Goal: Information Seeking & Learning: Learn about a topic

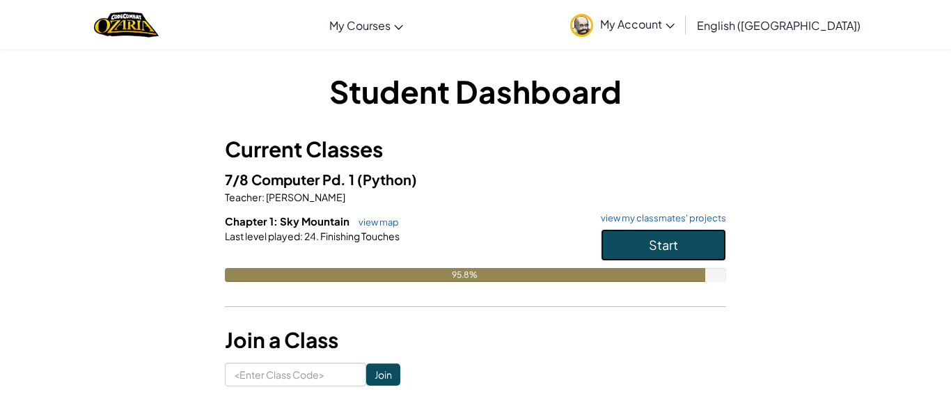
click at [694, 233] on button "Start" at bounding box center [663, 245] width 125 height 32
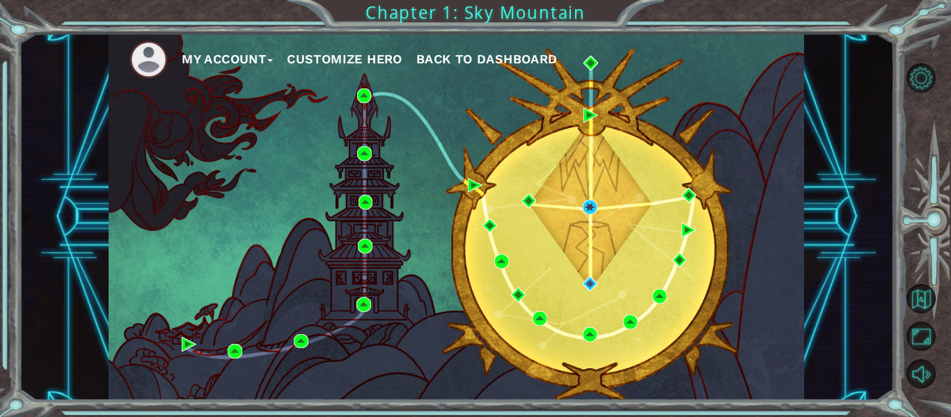
click at [495, 54] on span "Back to Dashboard" at bounding box center [486, 59] width 141 height 15
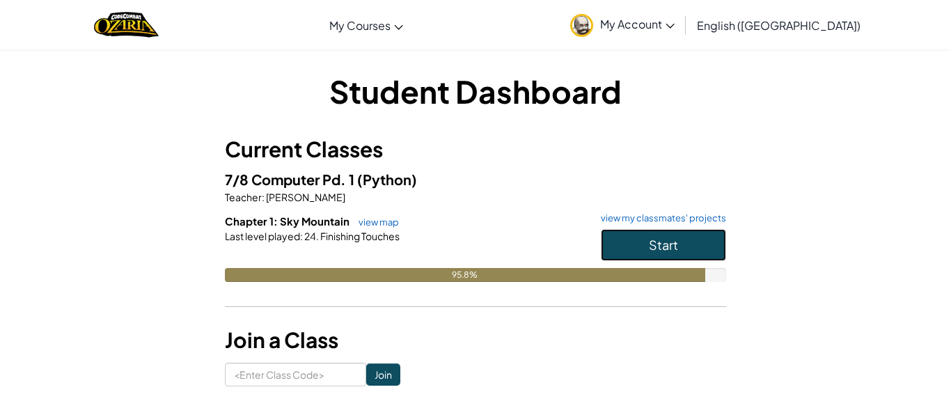
click at [630, 229] on button "Start" at bounding box center [663, 245] width 125 height 32
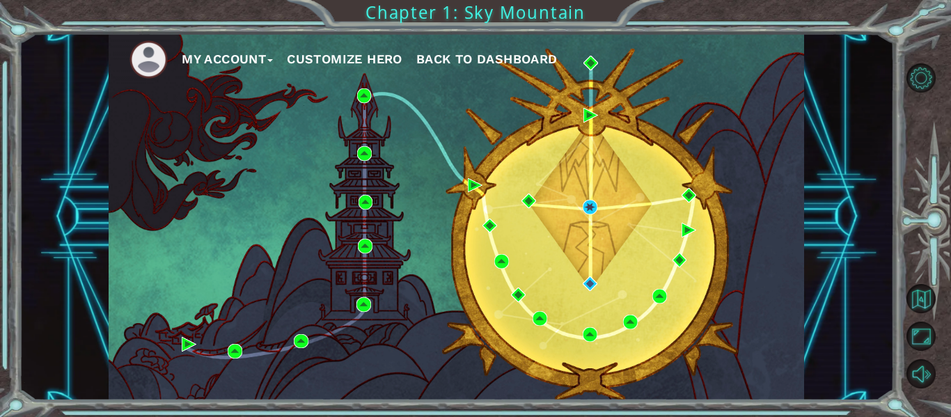
click at [351, 61] on button "Customize Hero" at bounding box center [345, 59] width 116 height 21
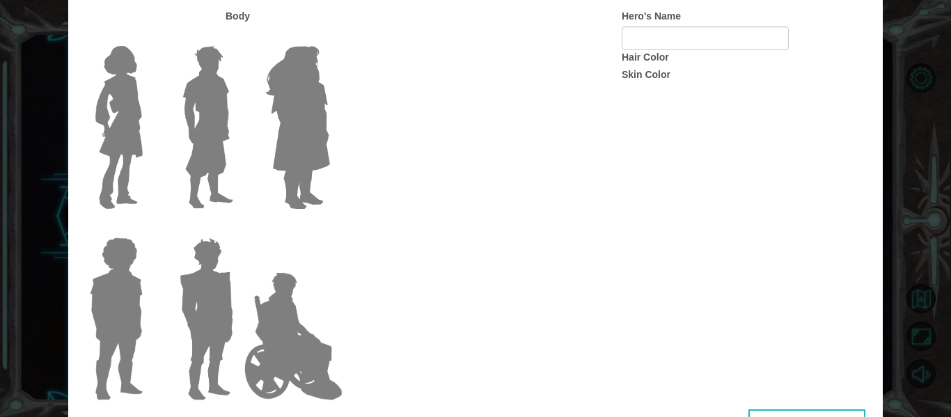
type input "KFC"
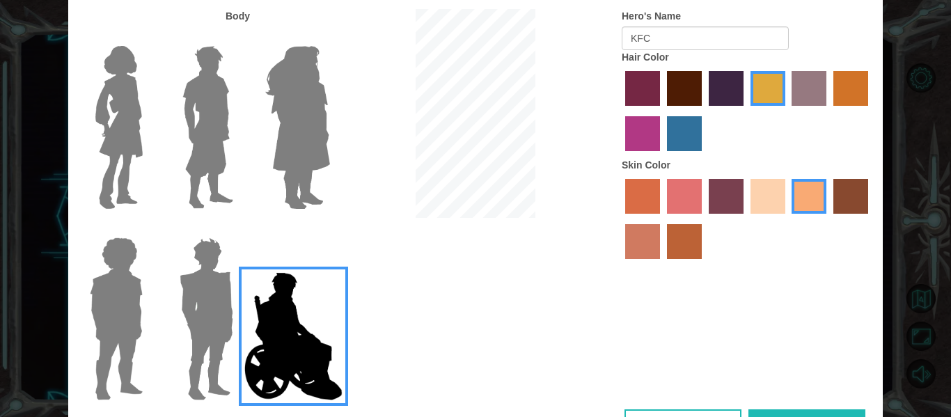
click at [765, 414] on button "Done" at bounding box center [806, 424] width 117 height 31
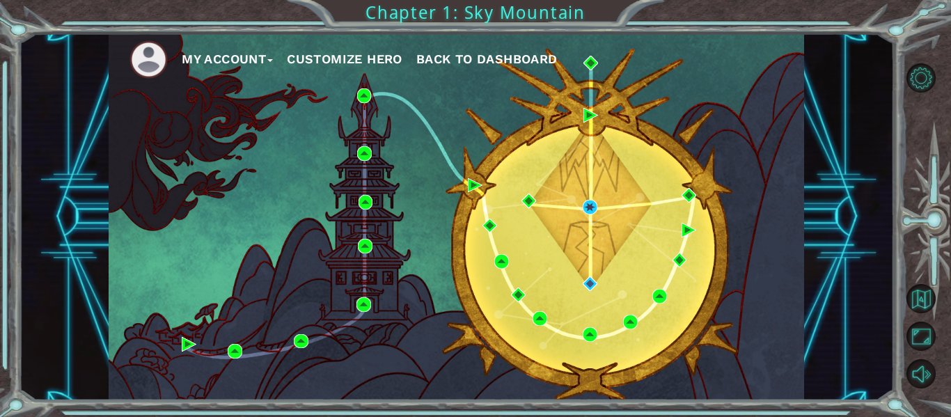
click at [767, 409] on div "My Account Customize Hero Back to Dashboard Chapter 1: Sky Mountain" at bounding box center [475, 208] width 951 height 417
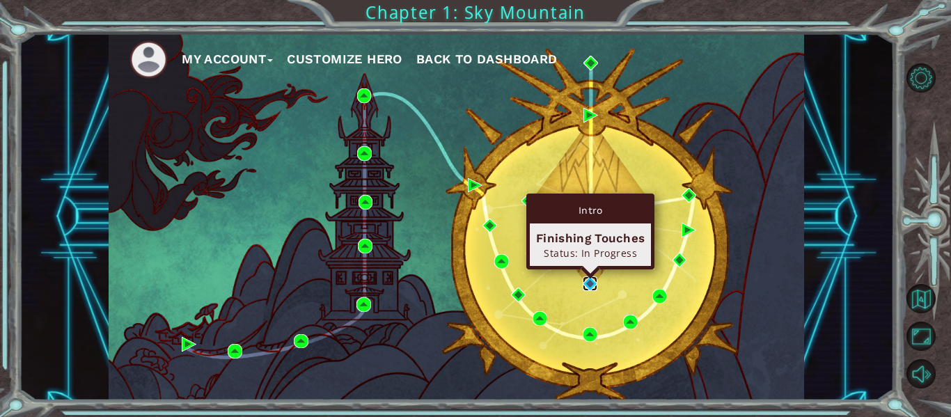
click at [592, 285] on img at bounding box center [590, 283] width 15 height 15
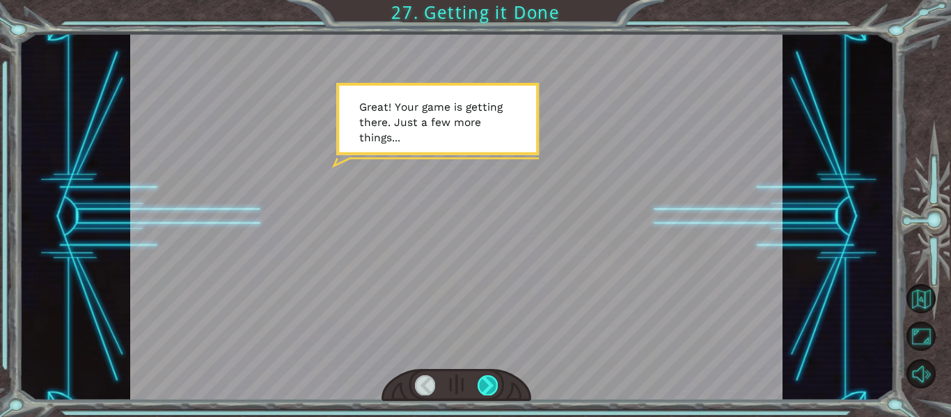
click at [489, 381] on div at bounding box center [487, 384] width 20 height 19
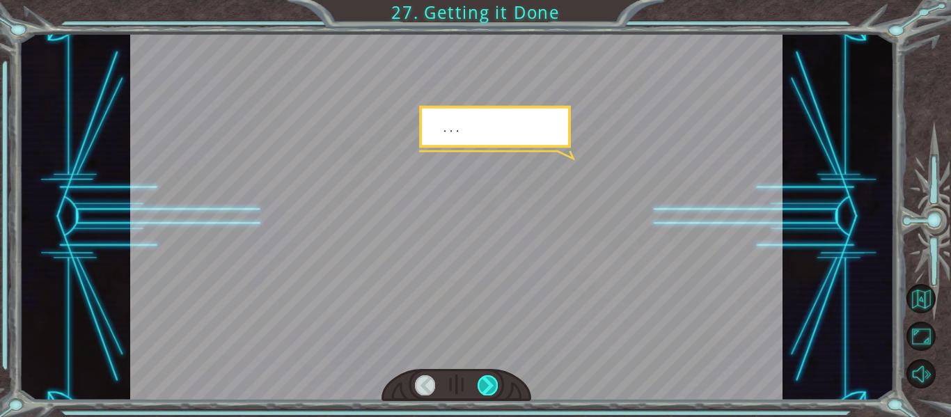
click at [489, 381] on div at bounding box center [487, 384] width 20 height 19
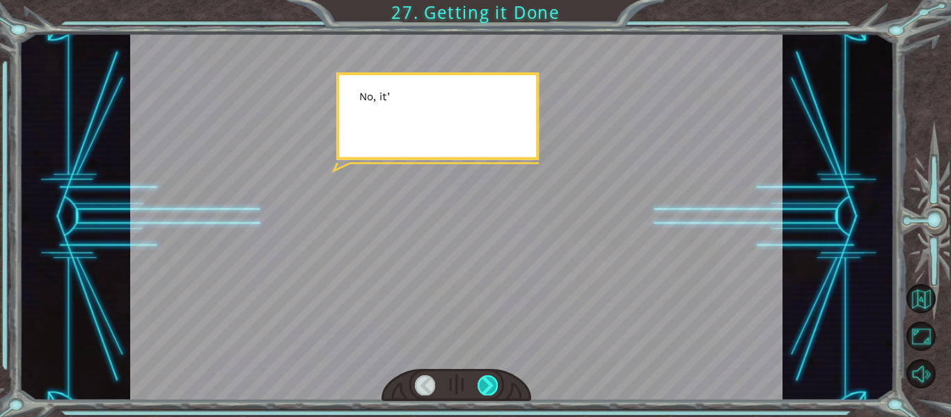
click at [489, 381] on div at bounding box center [487, 384] width 20 height 19
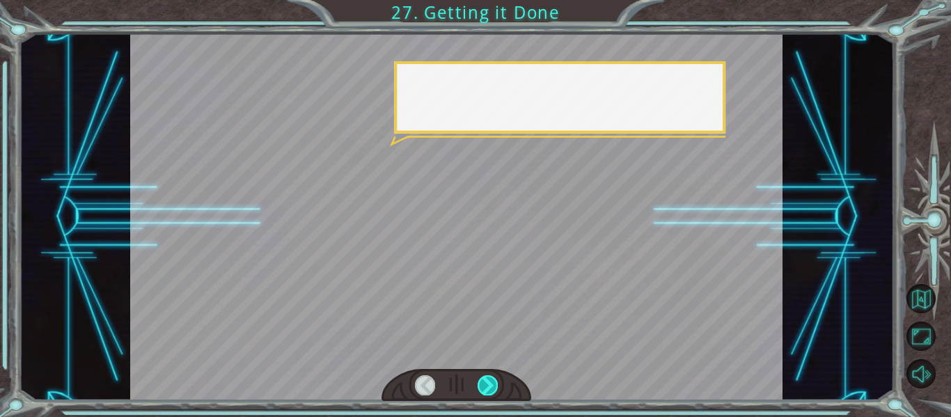
click at [489, 381] on div at bounding box center [487, 384] width 20 height 19
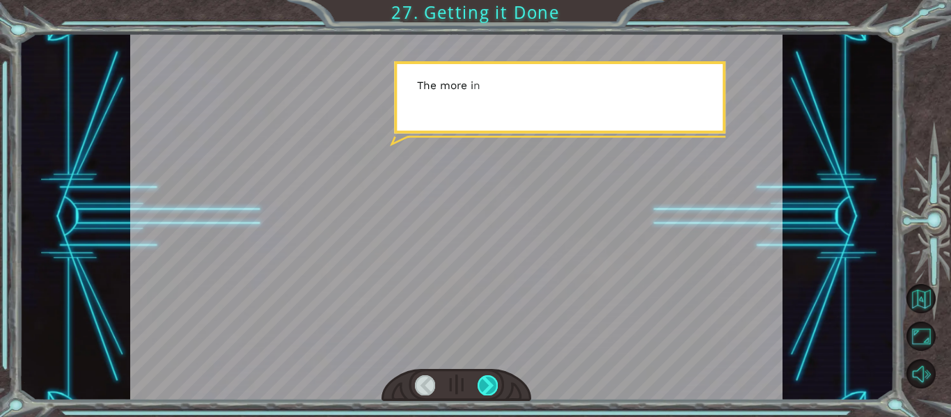
click at [489, 381] on div at bounding box center [487, 384] width 20 height 19
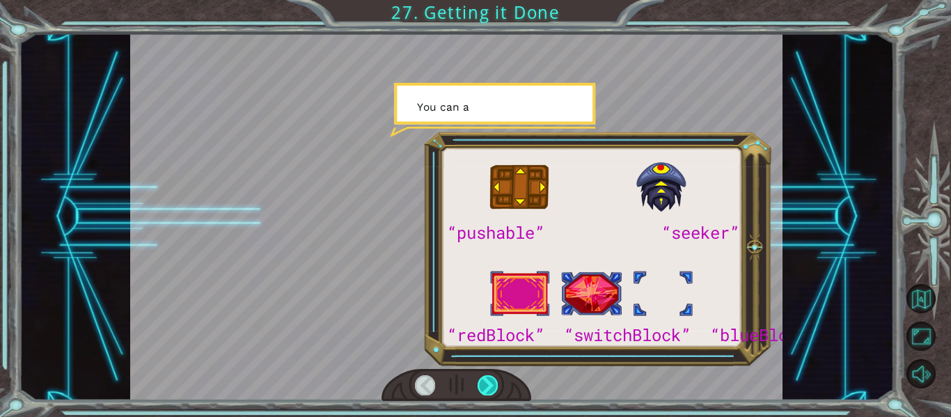
click at [489, 381] on div at bounding box center [487, 384] width 20 height 19
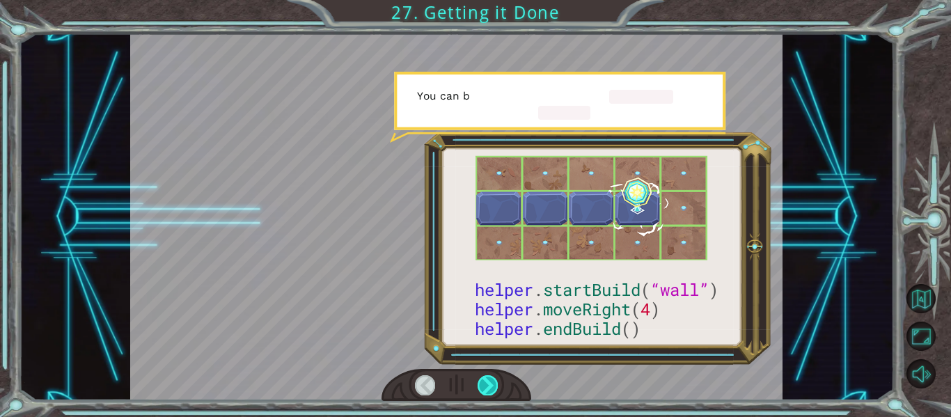
click at [489, 381] on div at bounding box center [487, 384] width 20 height 19
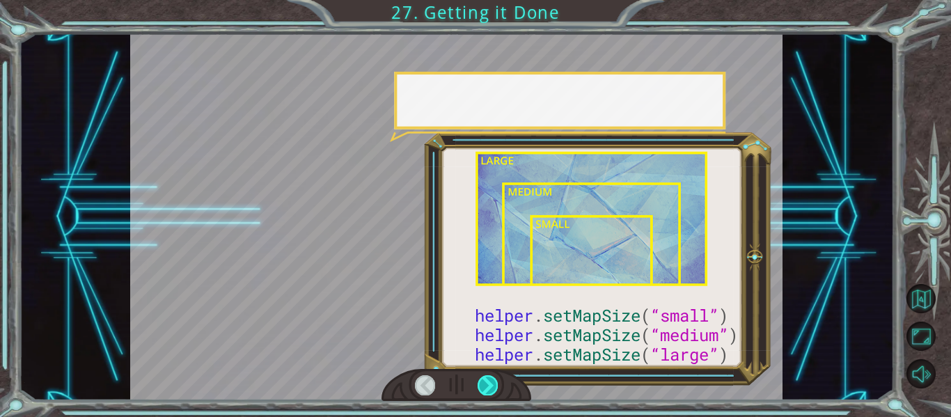
click at [489, 381] on div at bounding box center [487, 384] width 20 height 19
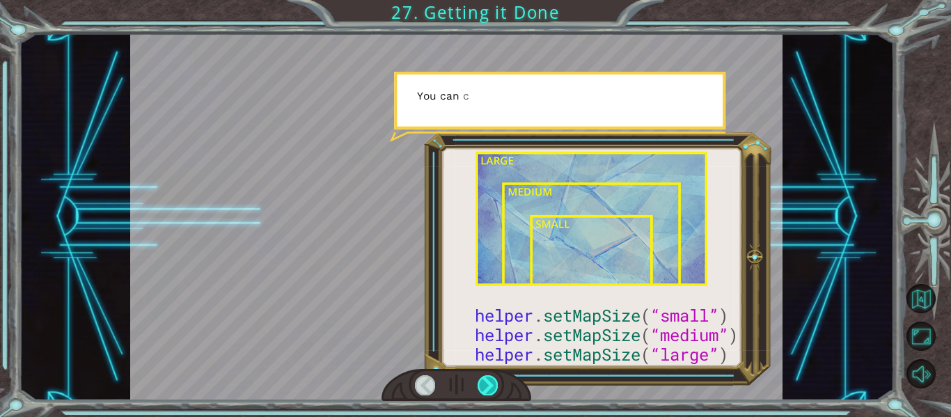
click at [489, 381] on div at bounding box center [487, 384] width 20 height 19
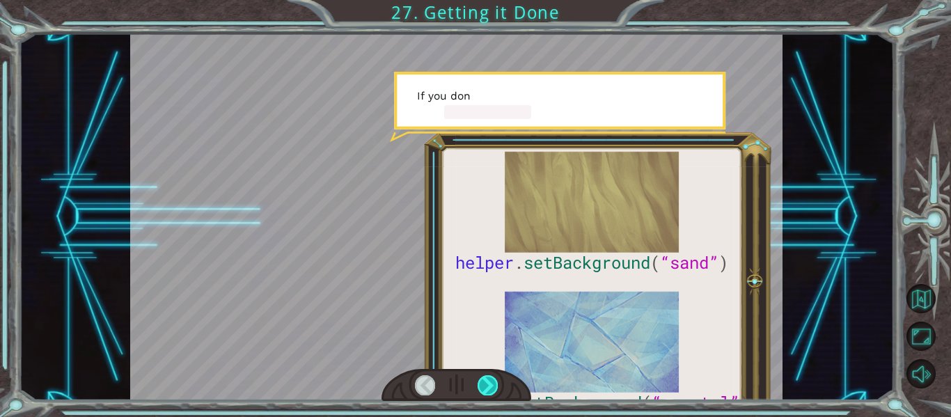
click at [489, 381] on div at bounding box center [487, 384] width 20 height 19
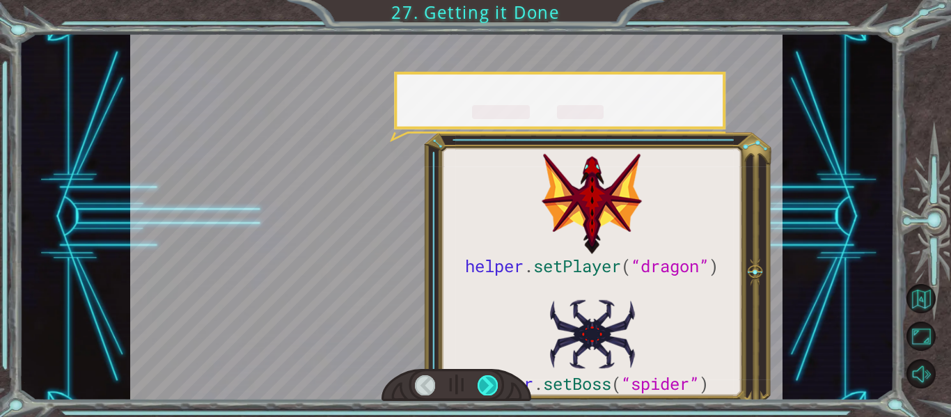
click at [489, 381] on div at bounding box center [487, 384] width 20 height 19
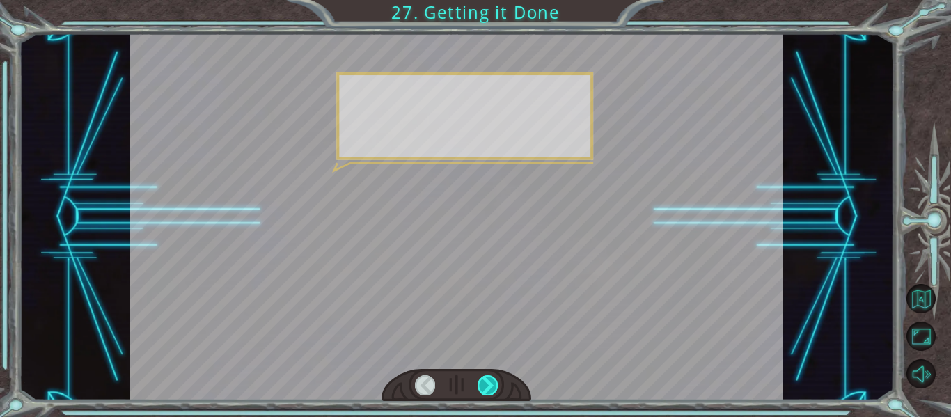
click at [489, 381] on div at bounding box center [487, 384] width 20 height 19
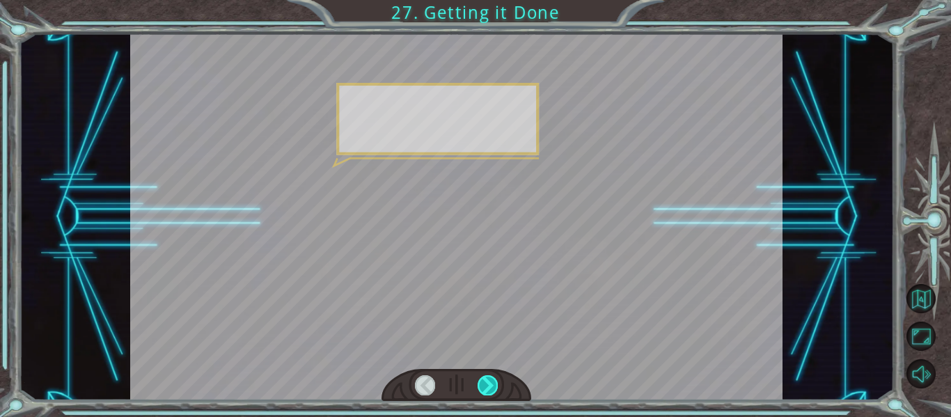
click at [489, 381] on div at bounding box center [487, 384] width 20 height 19
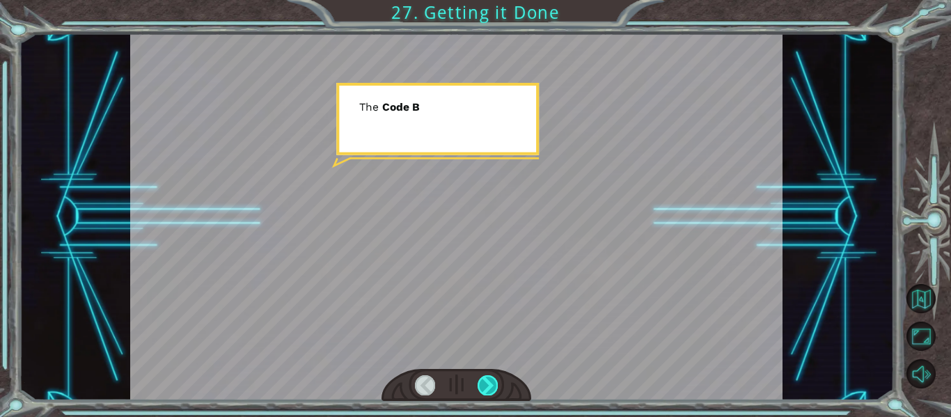
click at [491, 381] on div at bounding box center [487, 384] width 20 height 19
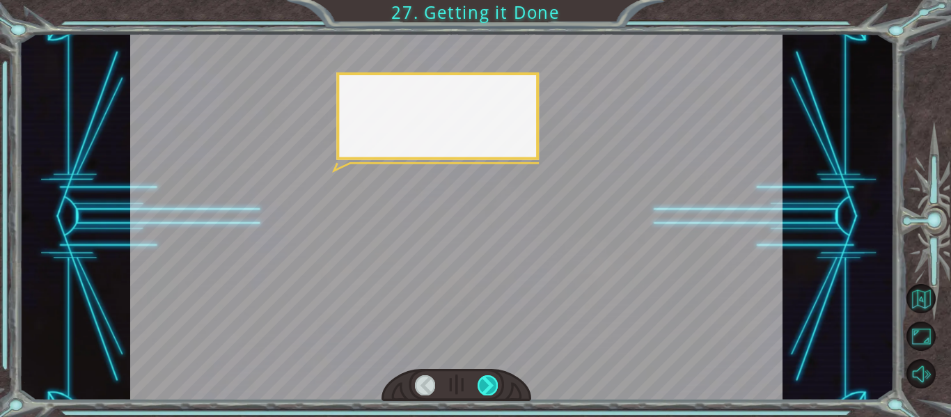
click at [491, 381] on div at bounding box center [487, 384] width 20 height 19
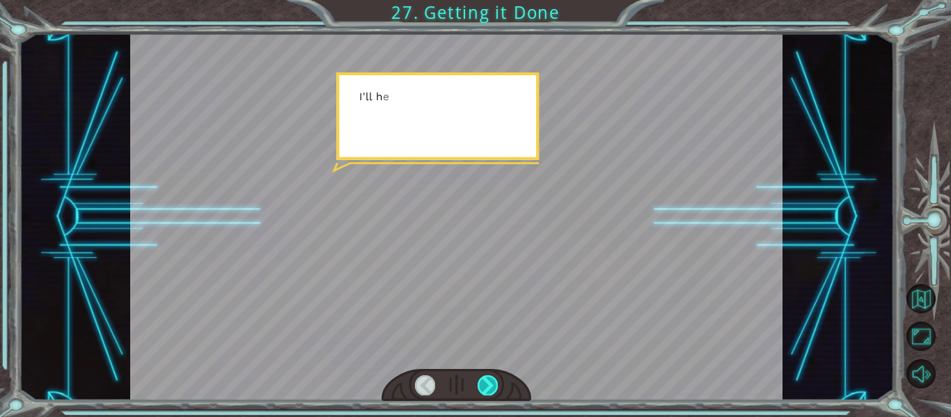
click at [492, 379] on div at bounding box center [487, 384] width 20 height 19
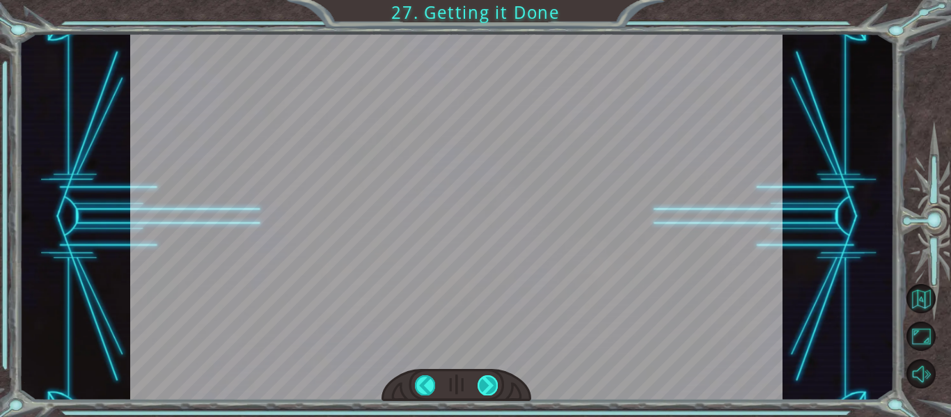
click at [492, 379] on div at bounding box center [487, 384] width 20 height 19
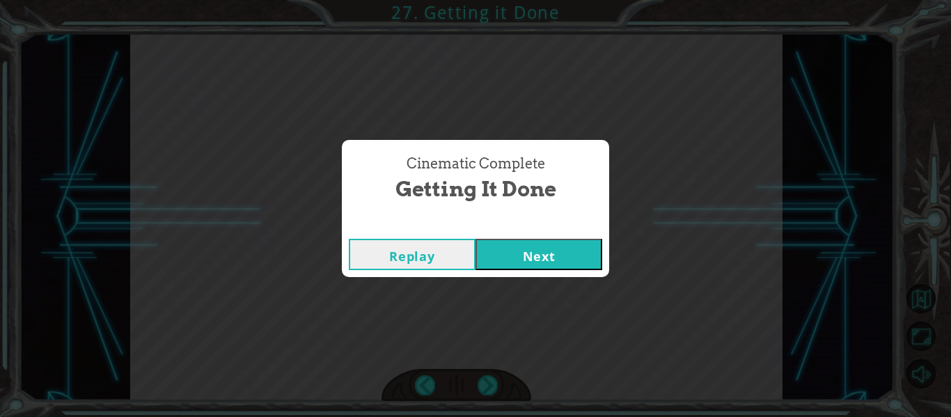
click at [521, 261] on button "Next" at bounding box center [538, 254] width 127 height 31
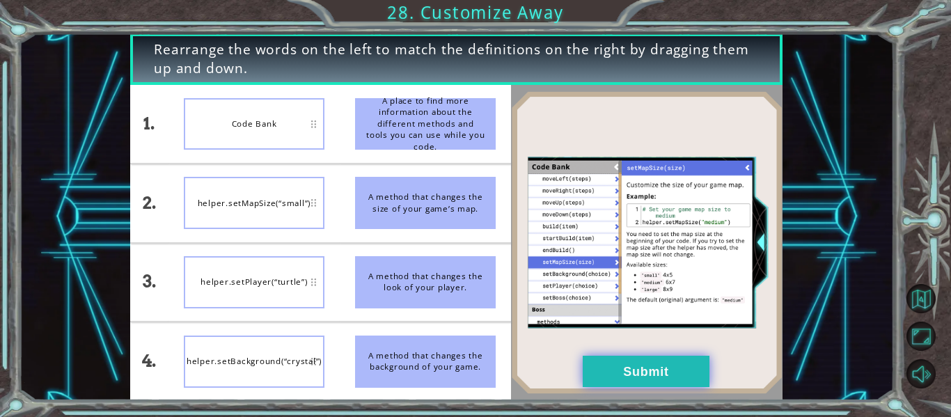
click at [640, 371] on button "Submit" at bounding box center [646, 371] width 127 height 31
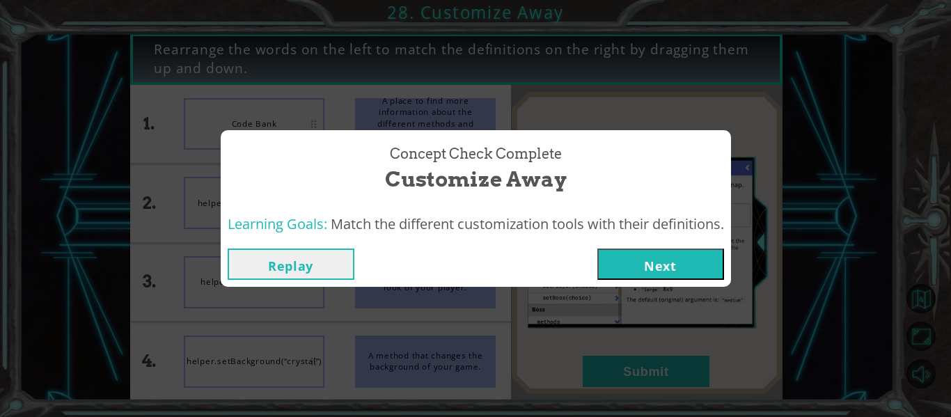
click at [635, 263] on button "Next" at bounding box center [660, 263] width 127 height 31
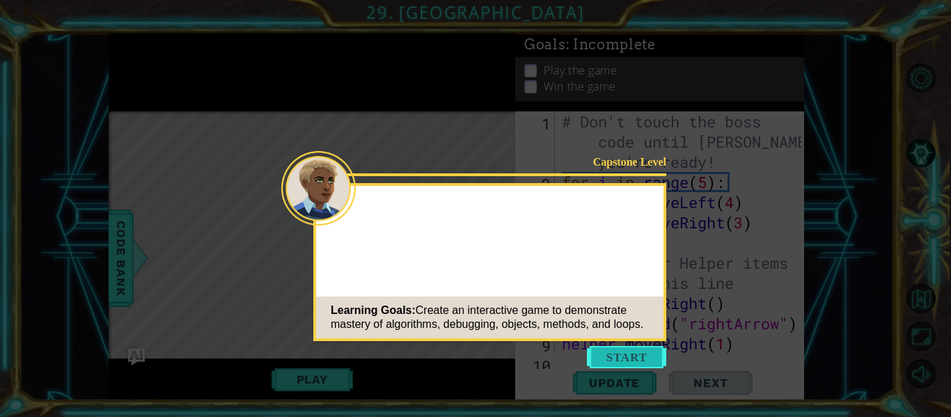
click at [638, 359] on button "Start" at bounding box center [626, 357] width 79 height 22
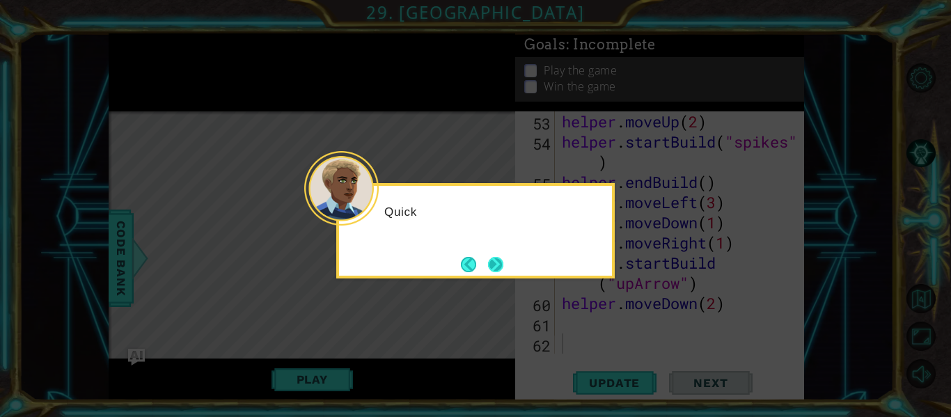
scroll to position [1171, 0]
click at [496, 262] on button "Next" at bounding box center [495, 264] width 19 height 19
click at [496, 262] on button "Next" at bounding box center [495, 263] width 25 height 25
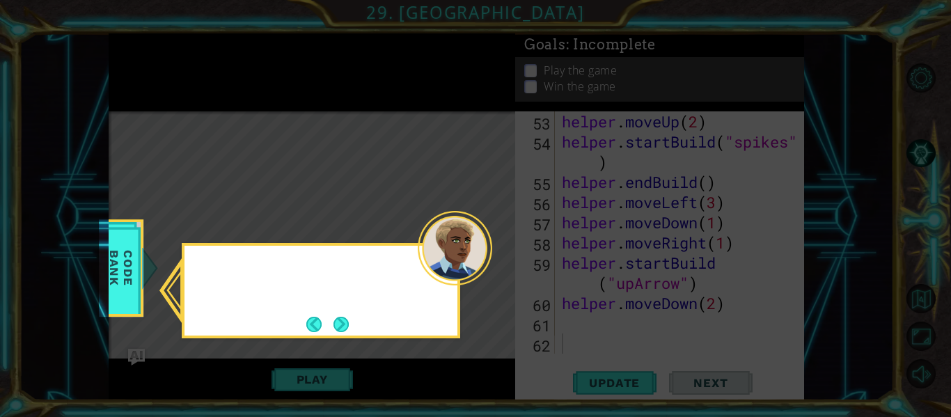
click at [496, 262] on icon at bounding box center [475, 208] width 951 height 417
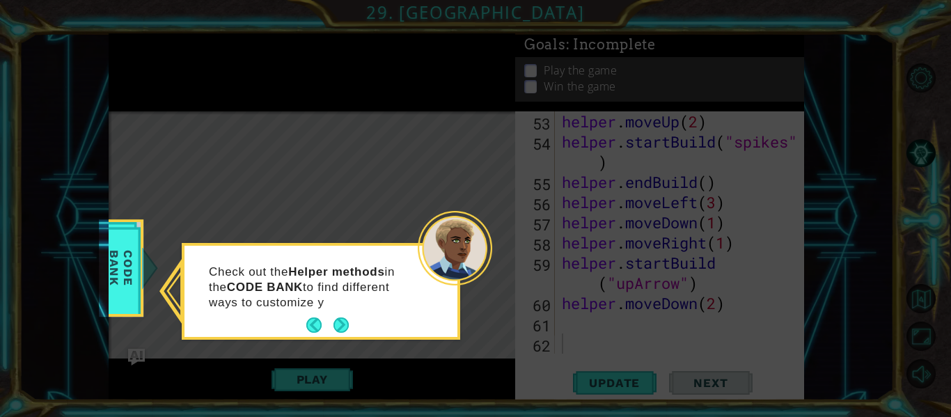
drag, startPoint x: 270, startPoint y: 332, endPoint x: 238, endPoint y: 305, distance: 42.0
click at [235, 306] on div "Check out the Helper methods in the CODE BANK to find different ways to customi…" at bounding box center [321, 291] width 278 height 97
click at [337, 326] on button "Next" at bounding box center [341, 325] width 20 height 20
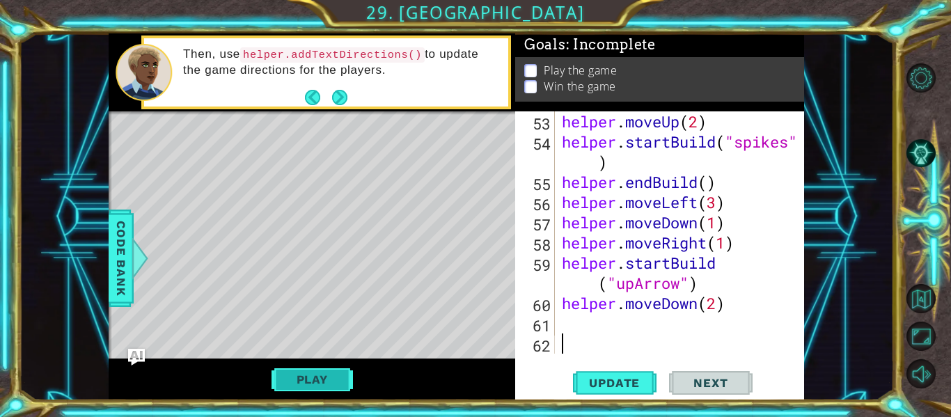
drag, startPoint x: 313, startPoint y: 391, endPoint x: 312, endPoint y: 379, distance: 11.9
click at [313, 383] on button "Play" at bounding box center [311, 379] width 81 height 26
click at [312, 379] on button "Play" at bounding box center [311, 379] width 81 height 26
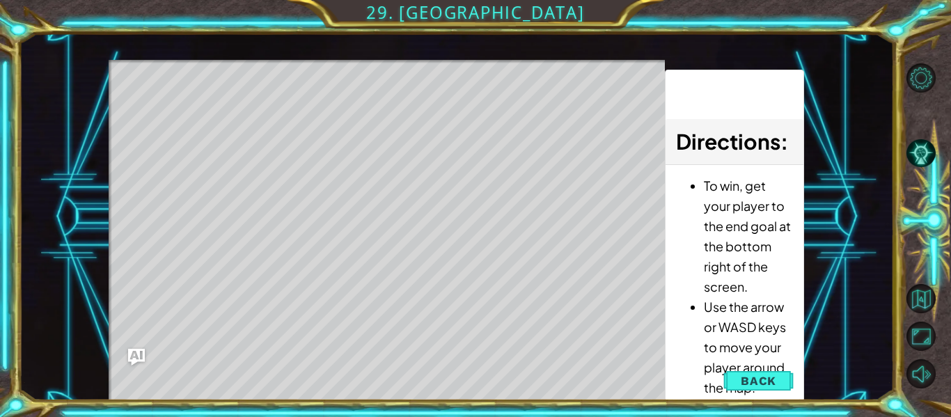
click at [415, 314] on div "Level Map" at bounding box center [430, 265] width 643 height 410
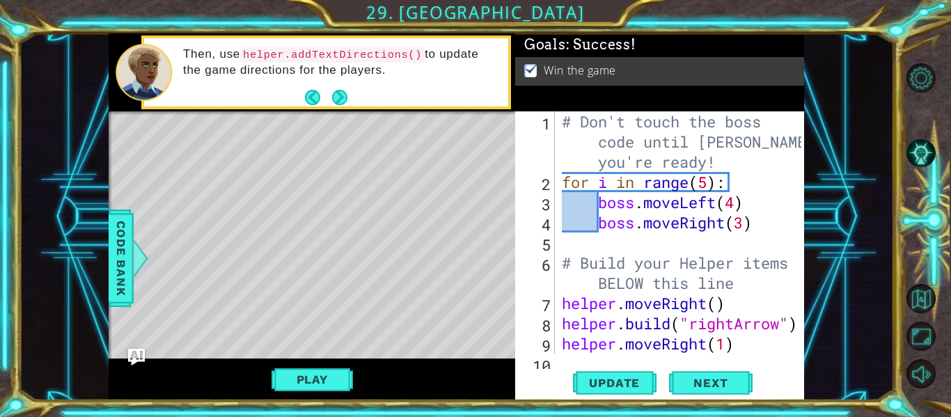
scroll to position [0, 0]
click at [708, 185] on div "# Don't touch the boss code until [PERSON_NAME] says you're ready! for i in ran…" at bounding box center [683, 272] width 249 height 323
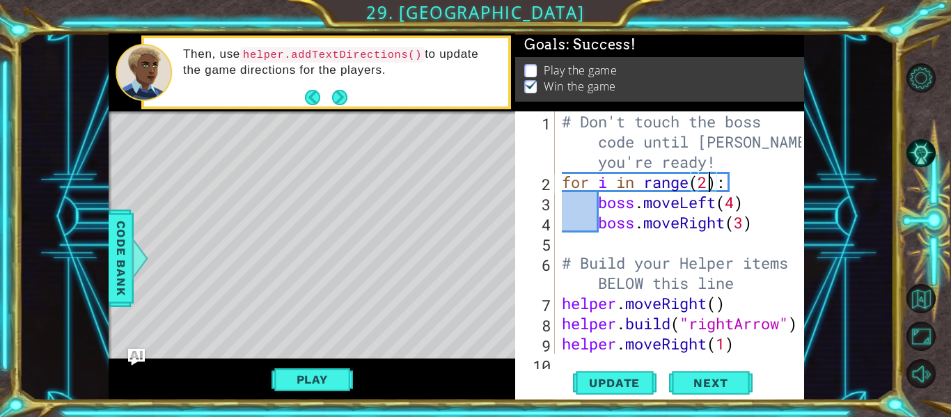
scroll to position [0, 7]
click at [621, 382] on span "Update" at bounding box center [614, 383] width 79 height 14
click at [305, 381] on button "Play" at bounding box center [311, 379] width 81 height 26
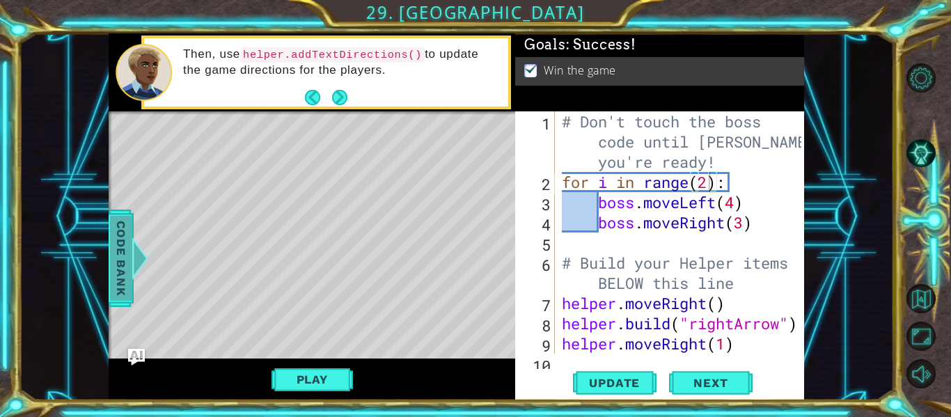
click at [114, 241] on span "Code Bank" at bounding box center [121, 258] width 22 height 85
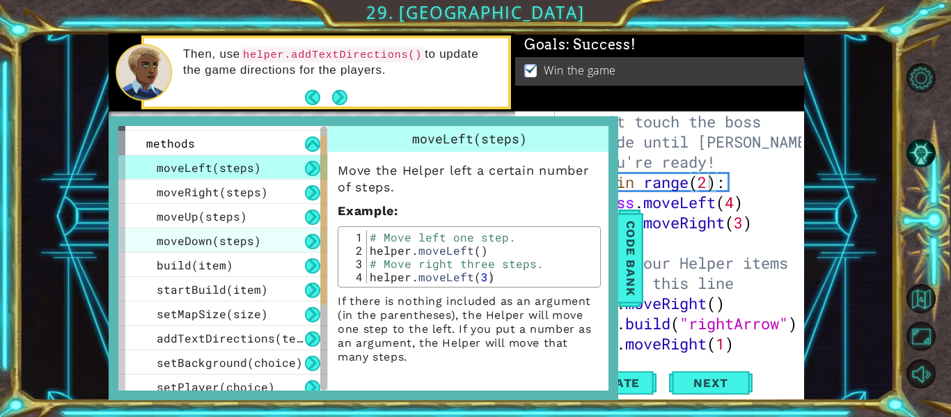
scroll to position [22, 0]
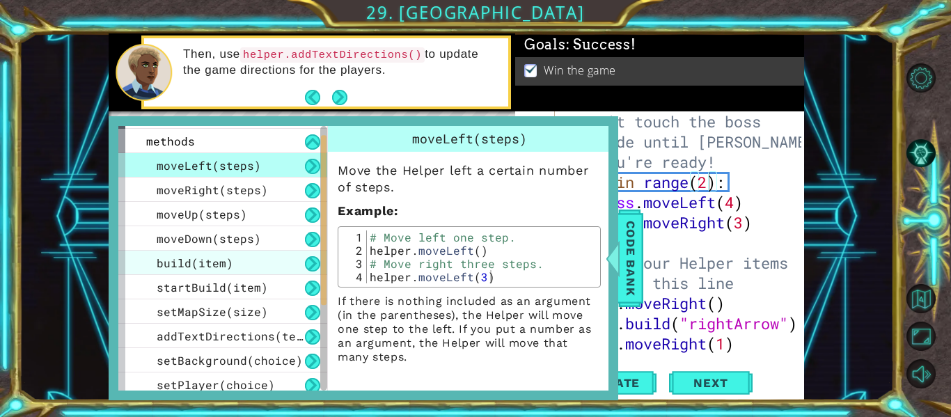
click at [228, 258] on span "build(item)" at bounding box center [195, 262] width 77 height 15
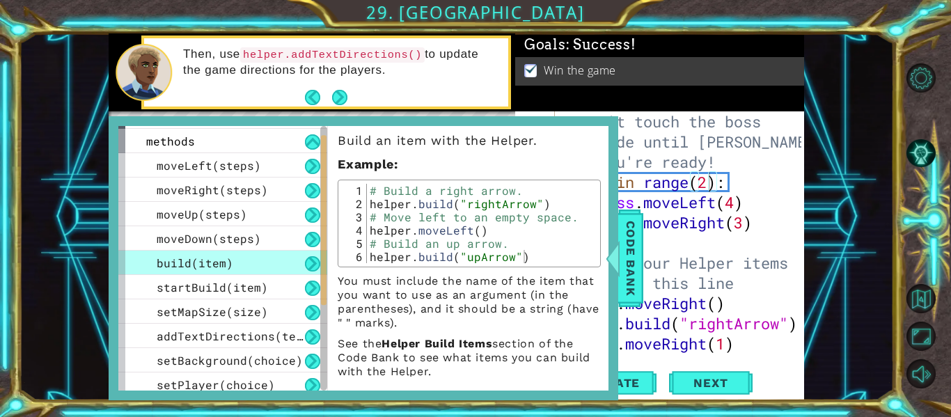
scroll to position [39, 0]
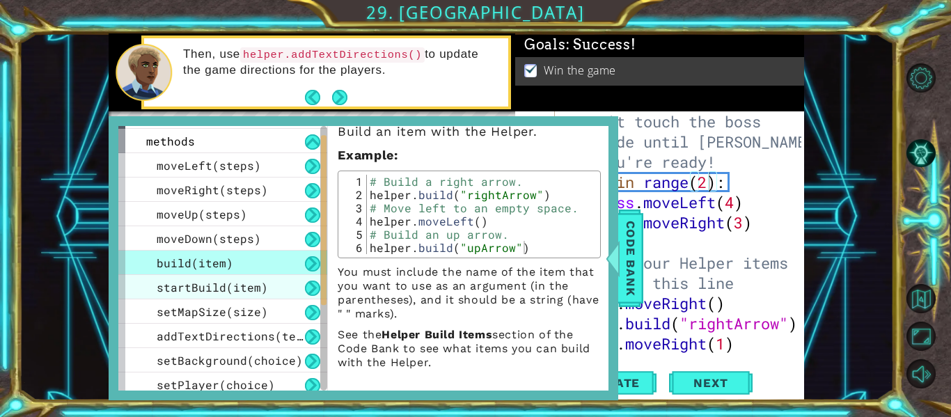
click at [264, 287] on div "startBuild(item)" at bounding box center [222, 287] width 209 height 24
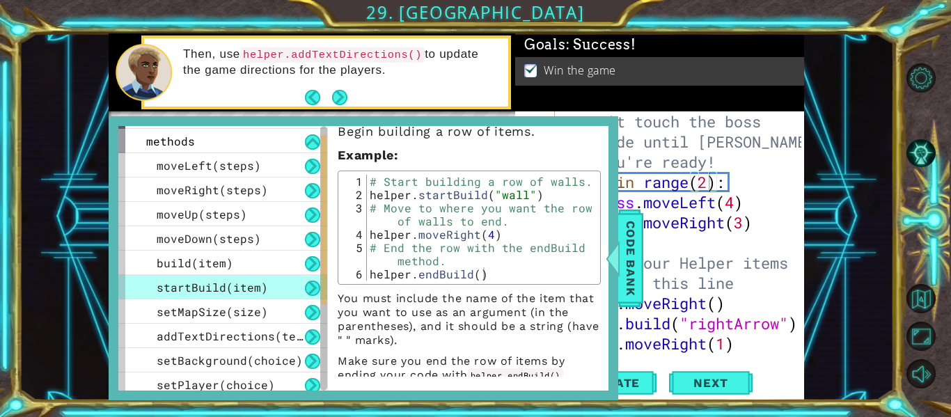
scroll to position [52, 0]
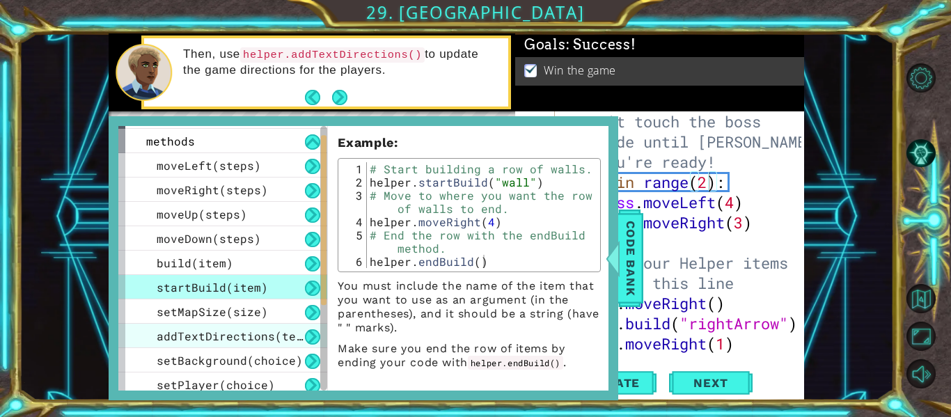
click at [253, 343] on div "addTextDirections(text)" at bounding box center [222, 336] width 209 height 24
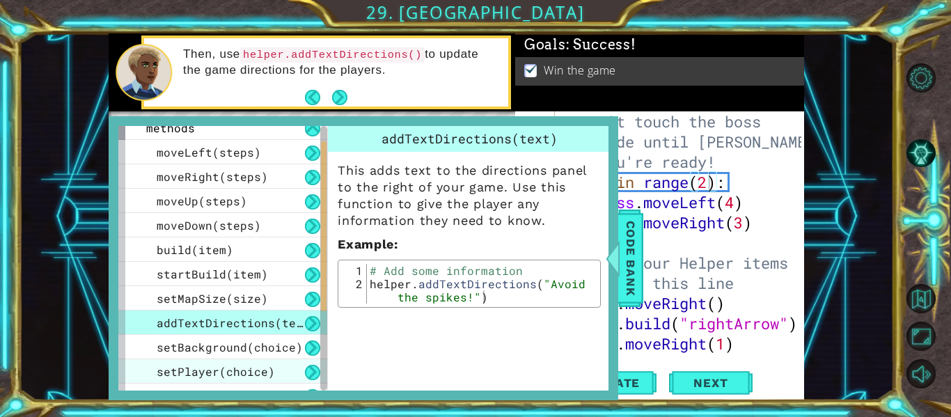
scroll to position [43, 0]
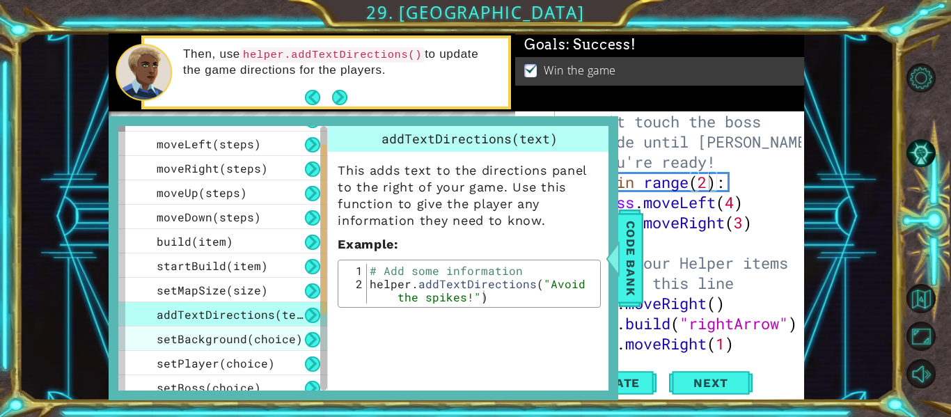
click at [267, 338] on span "setBackground(choice)" at bounding box center [230, 338] width 146 height 15
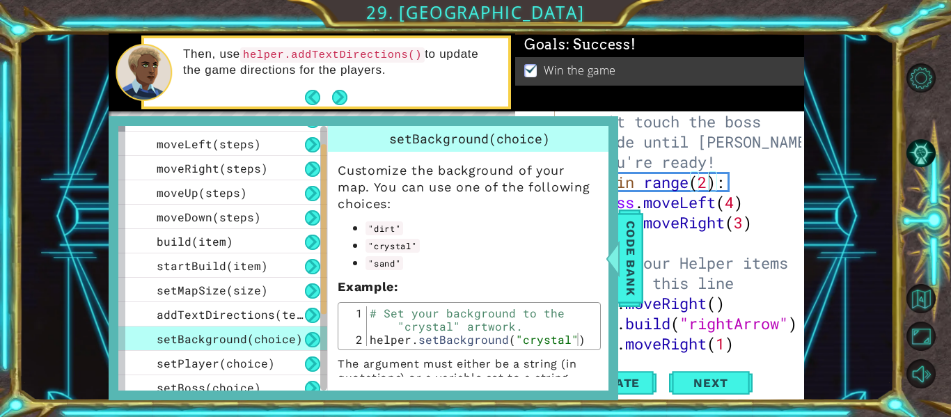
drag, startPoint x: 258, startPoint y: 356, endPoint x: 263, endPoint y: 348, distance: 9.1
click at [261, 354] on div "setPlayer(choice)" at bounding box center [222, 363] width 209 height 24
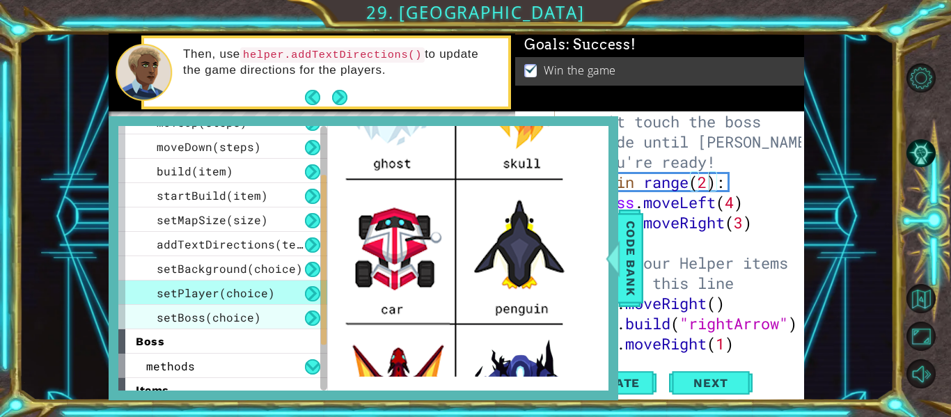
scroll to position [115, 0]
click at [269, 324] on div "setBoss(choice)" at bounding box center [222, 315] width 209 height 24
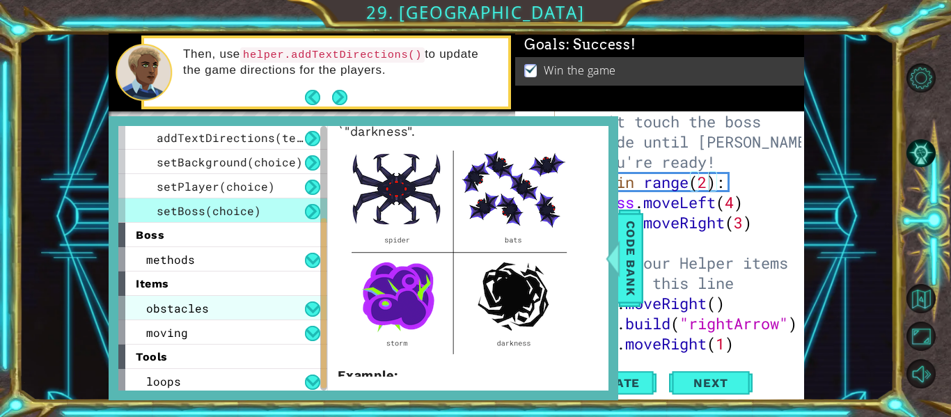
scroll to position [223, 0]
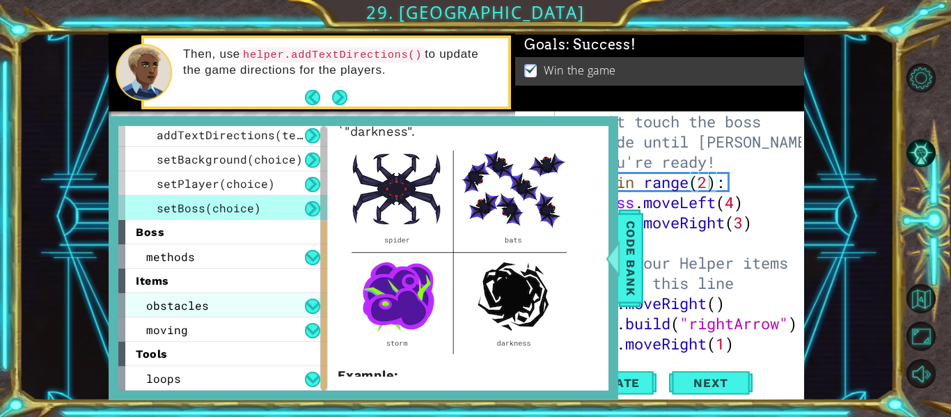
click at [228, 299] on div "obstacles" at bounding box center [222, 305] width 209 height 24
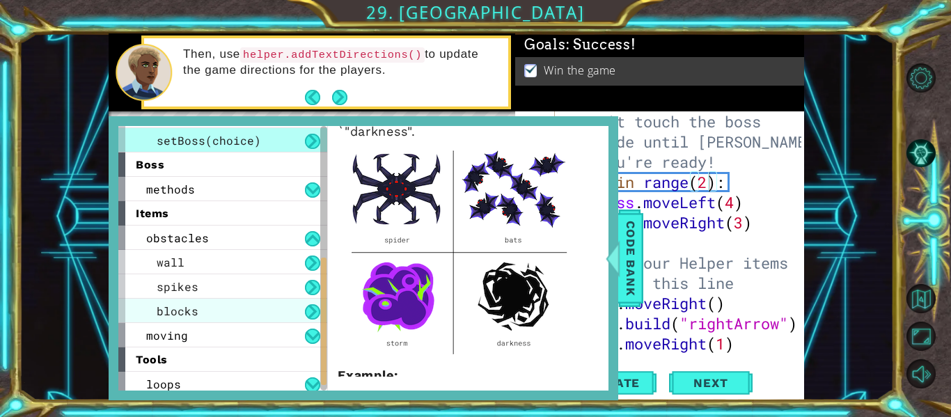
scroll to position [296, 0]
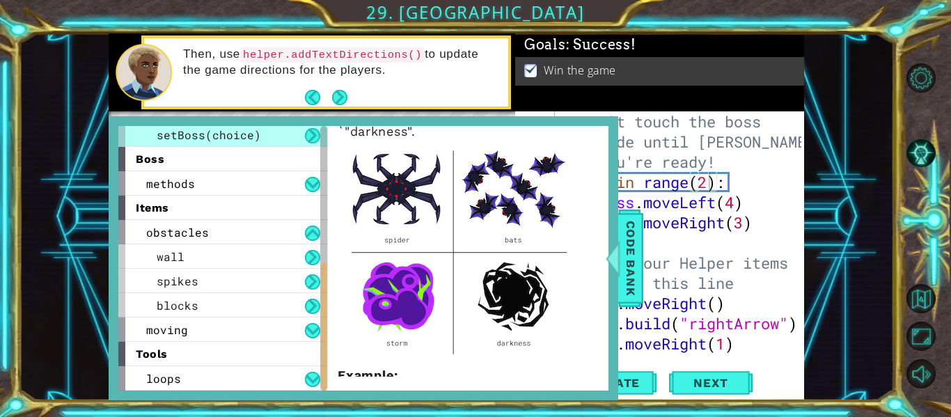
click at [231, 358] on div "tools" at bounding box center [222, 354] width 209 height 24
click at [225, 374] on div "loops" at bounding box center [222, 378] width 209 height 24
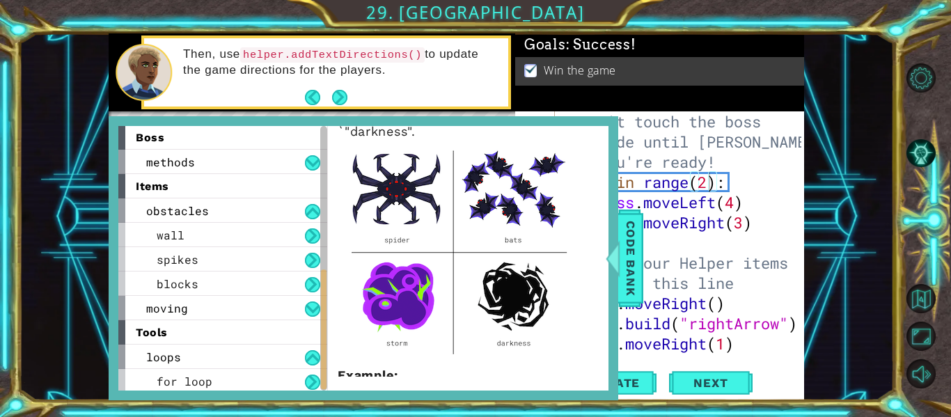
scroll to position [320, 0]
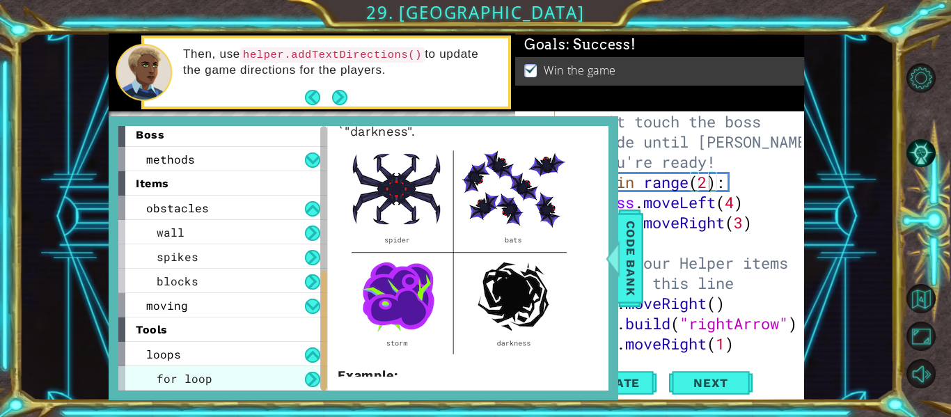
click at [225, 378] on div "for loop" at bounding box center [222, 378] width 209 height 24
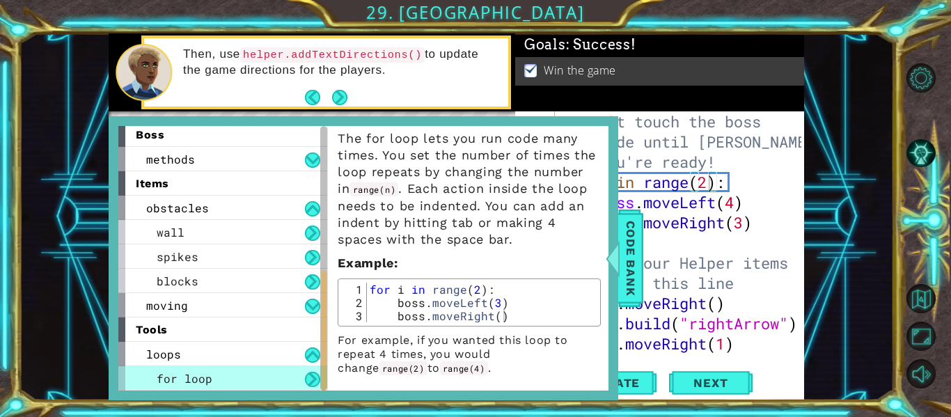
scroll to position [31, 0]
click at [704, 186] on div "# Don't touch the boss code until [PERSON_NAME] says you're ready! for i in ran…" at bounding box center [683, 272] width 249 height 323
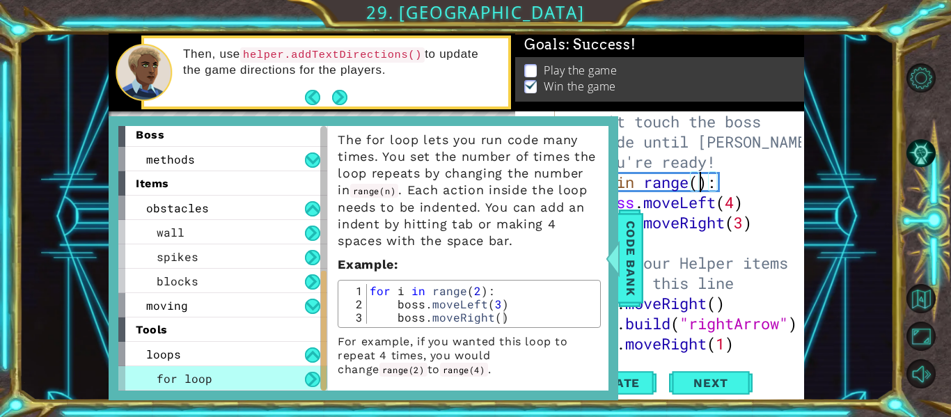
scroll to position [0, 7]
click at [736, 202] on div "# Don't touch the boss code until [PERSON_NAME] says you're ready! for i in ran…" at bounding box center [683, 272] width 249 height 323
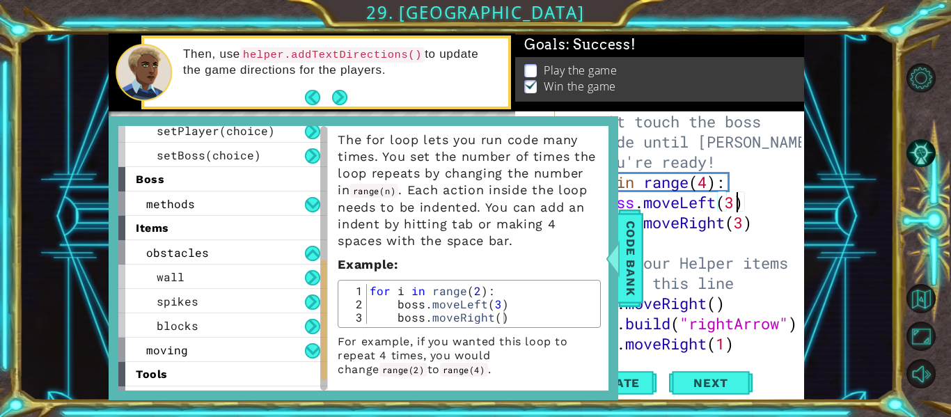
scroll to position [270, 0]
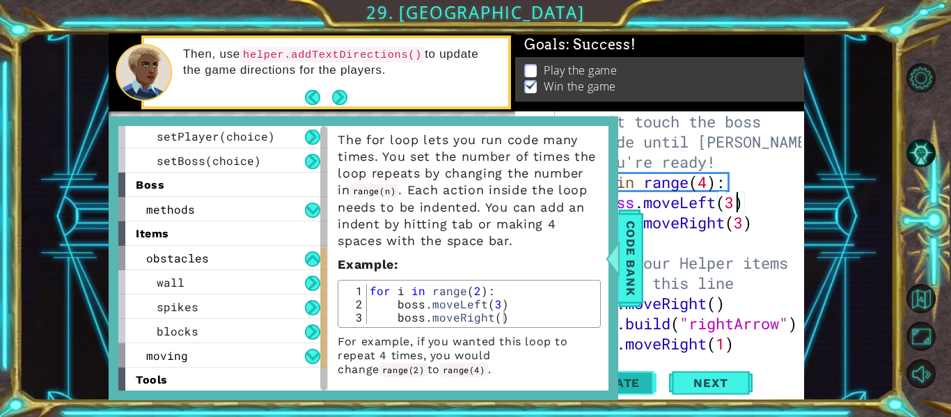
type textarea "boss.moveLeft(3)"
click at [647, 388] on span "Update" at bounding box center [614, 383] width 79 height 14
click at [608, 254] on div at bounding box center [612, 258] width 17 height 42
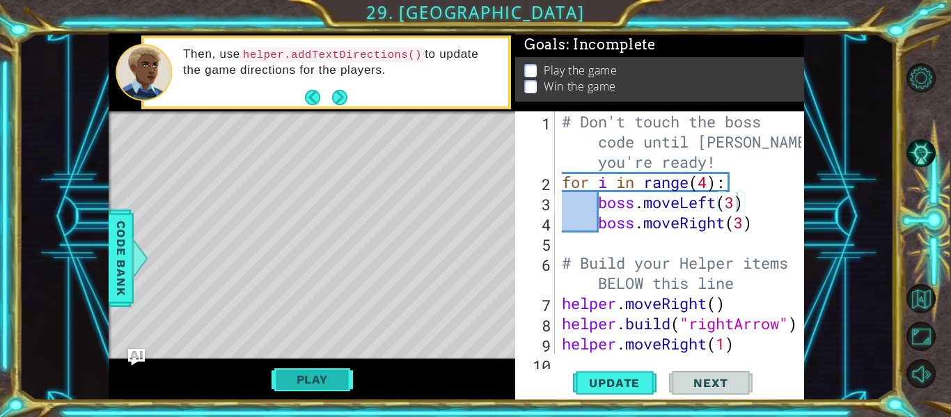
click at [311, 381] on button "Play" at bounding box center [311, 379] width 81 height 26
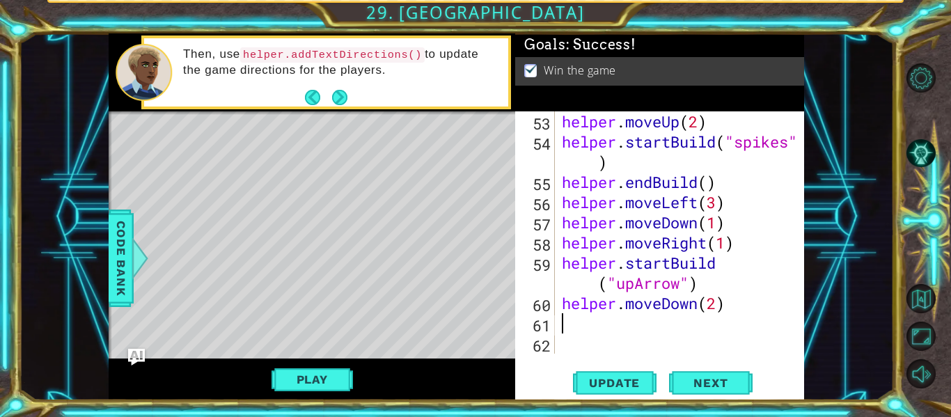
scroll to position [0, 0]
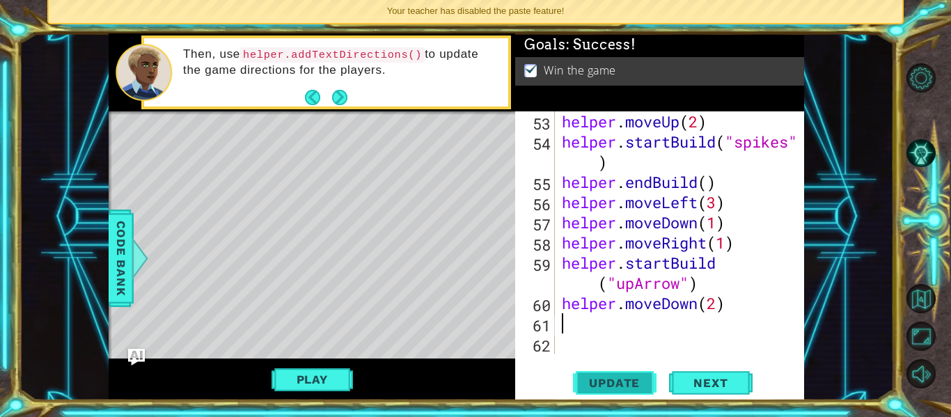
click at [594, 381] on span "Update" at bounding box center [614, 383] width 79 height 14
click at [698, 386] on span "Next" at bounding box center [710, 382] width 62 height 14
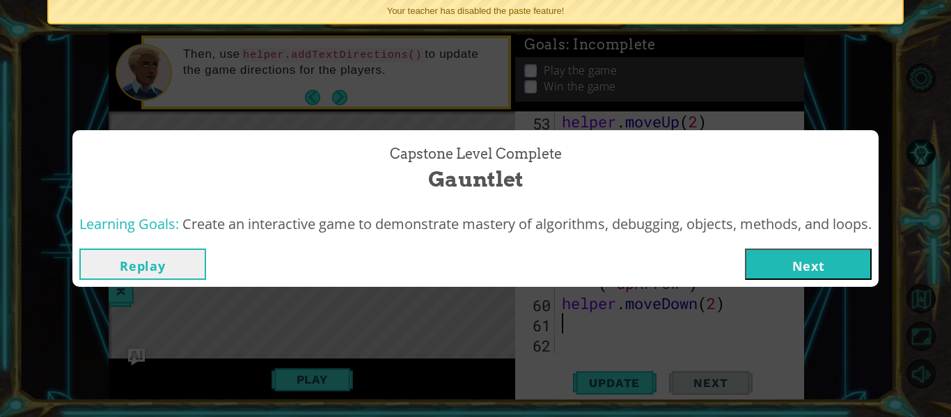
click at [824, 264] on button "Next" at bounding box center [808, 263] width 127 height 31
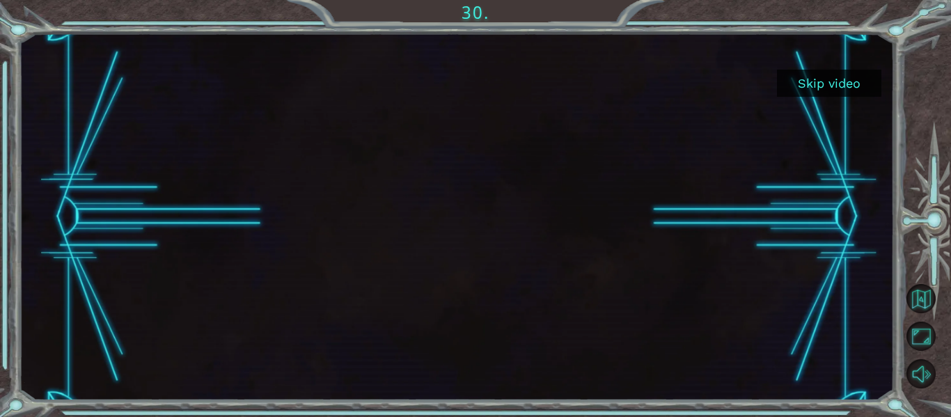
click at [842, 83] on button "Skip video" at bounding box center [829, 83] width 104 height 27
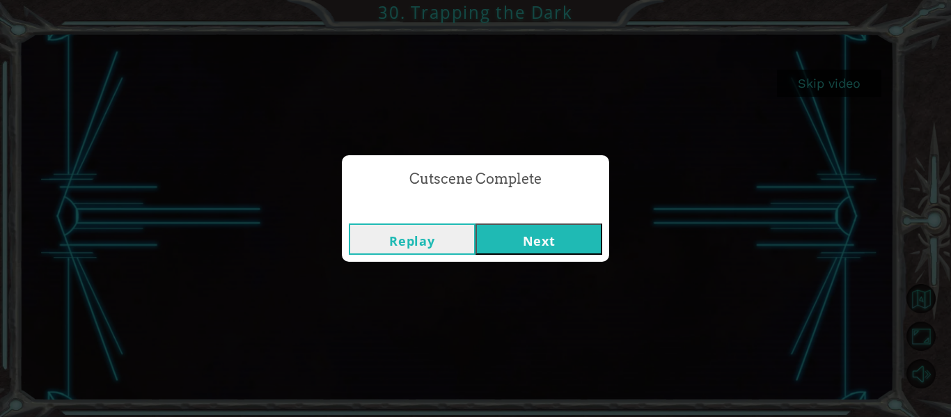
drag, startPoint x: 554, startPoint y: 237, endPoint x: 555, endPoint y: 227, distance: 10.5
click at [554, 230] on button "Next" at bounding box center [538, 238] width 127 height 31
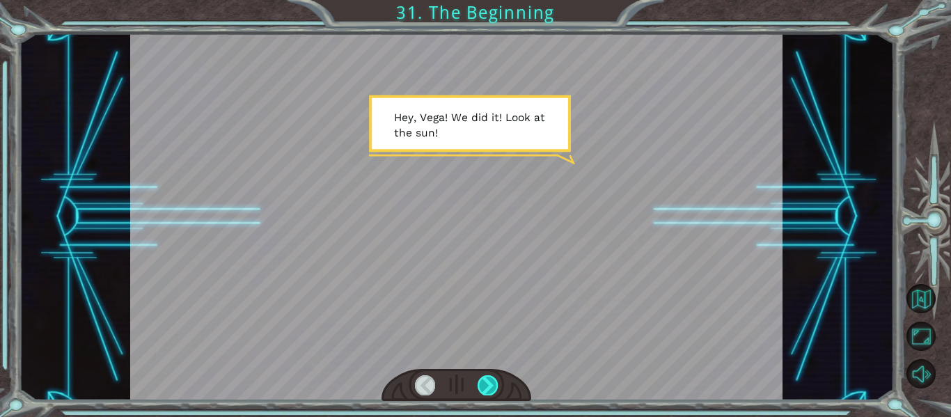
click at [485, 383] on div at bounding box center [487, 384] width 20 height 19
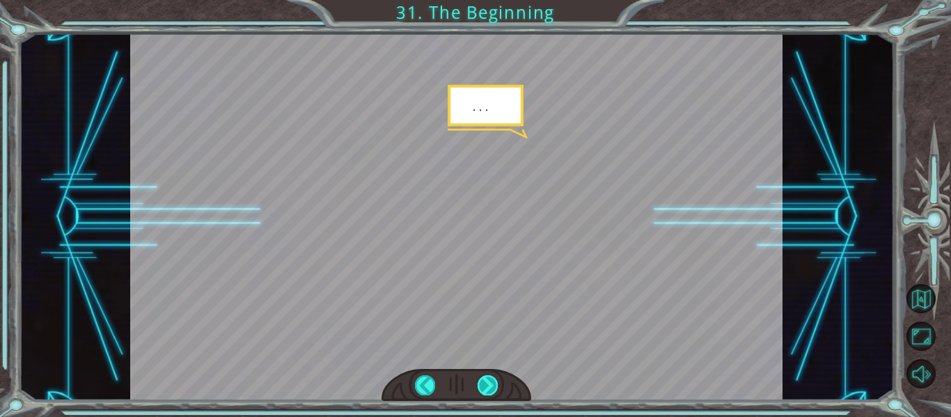
click at [485, 383] on div at bounding box center [487, 384] width 20 height 19
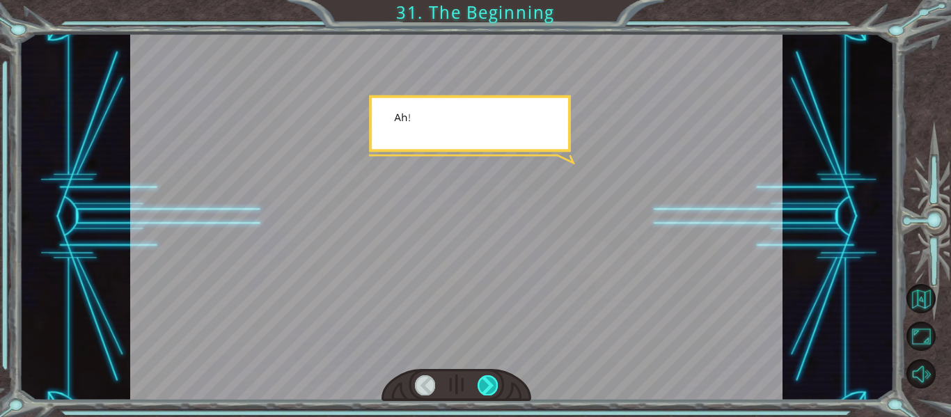
click at [485, 383] on div at bounding box center [487, 384] width 20 height 19
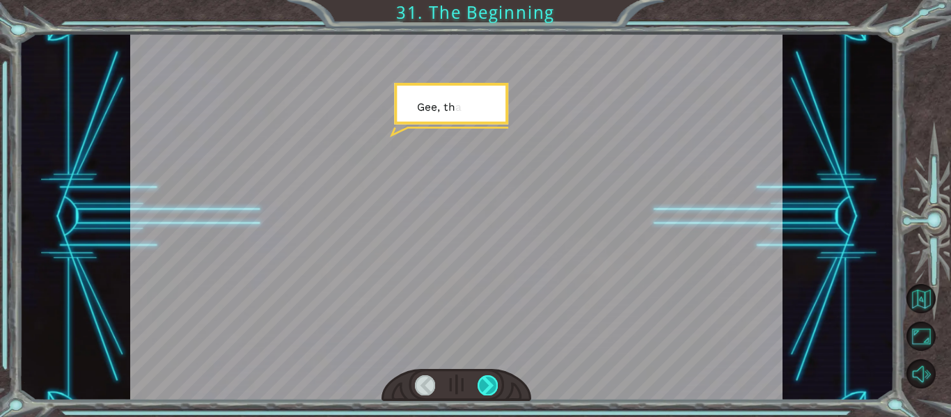
click at [485, 383] on div at bounding box center [487, 384] width 20 height 19
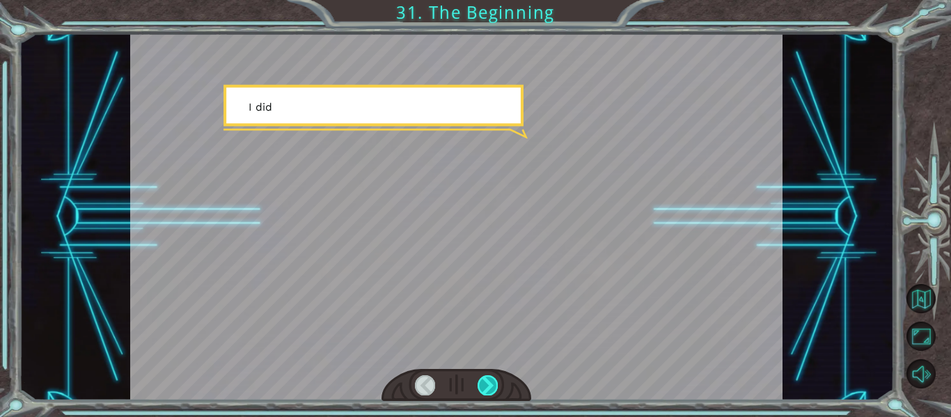
click at [485, 383] on div at bounding box center [487, 384] width 20 height 19
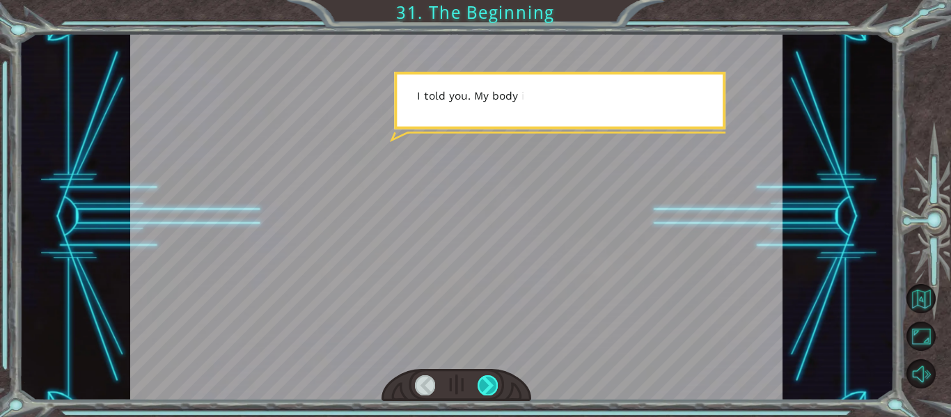
click at [485, 383] on div at bounding box center [487, 384] width 20 height 19
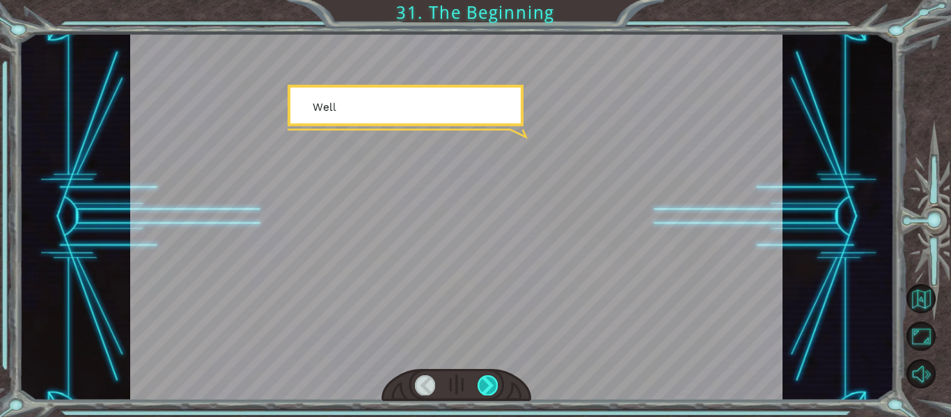
click at [485, 383] on div at bounding box center [487, 384] width 20 height 19
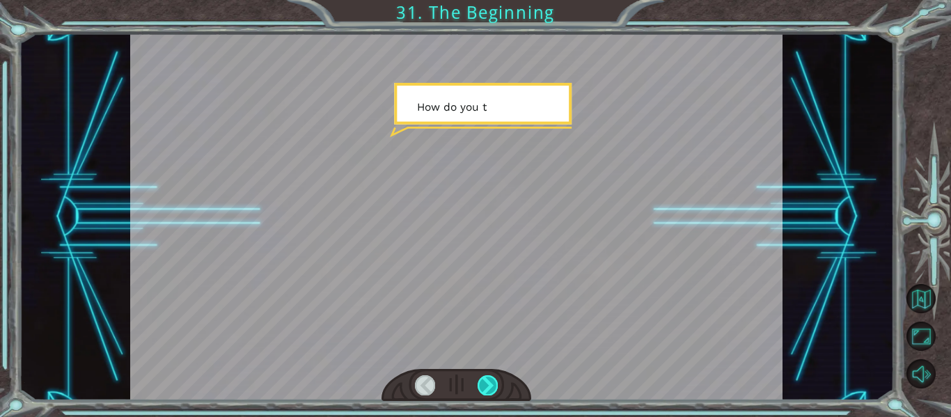
click at [485, 383] on div at bounding box center [487, 384] width 20 height 19
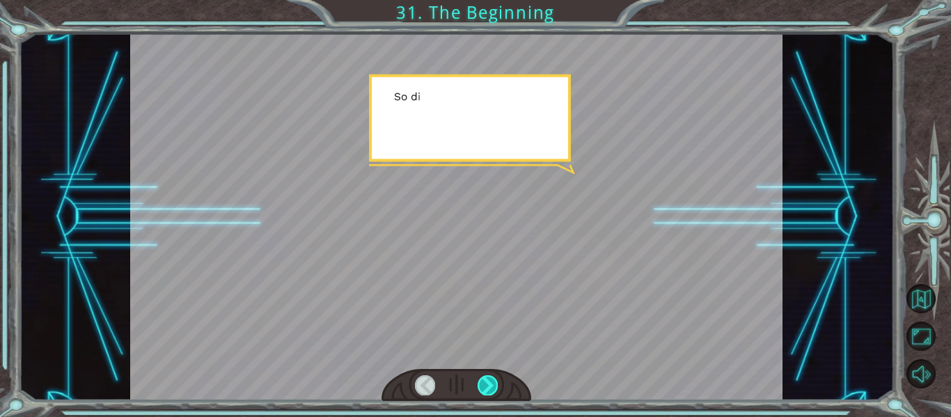
click at [485, 383] on div at bounding box center [487, 384] width 20 height 19
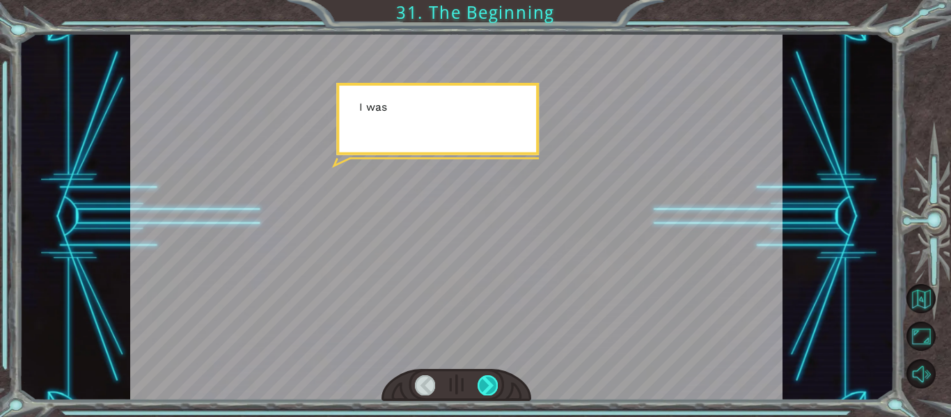
click at [485, 383] on div at bounding box center [487, 384] width 20 height 19
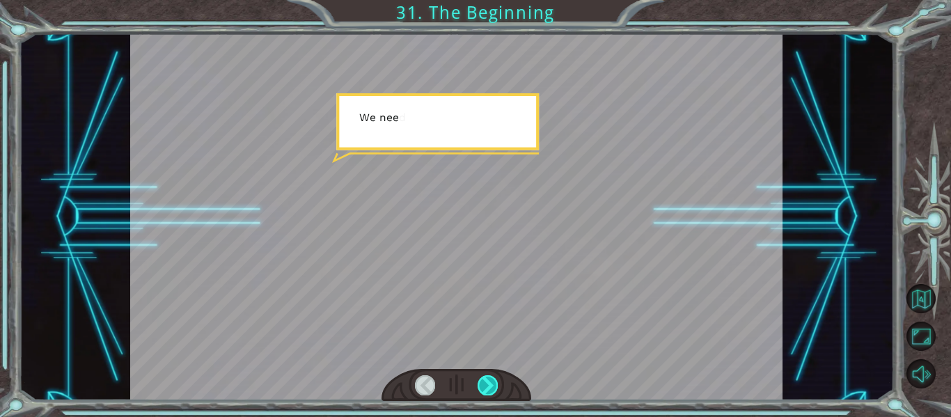
click at [485, 383] on div at bounding box center [487, 384] width 20 height 19
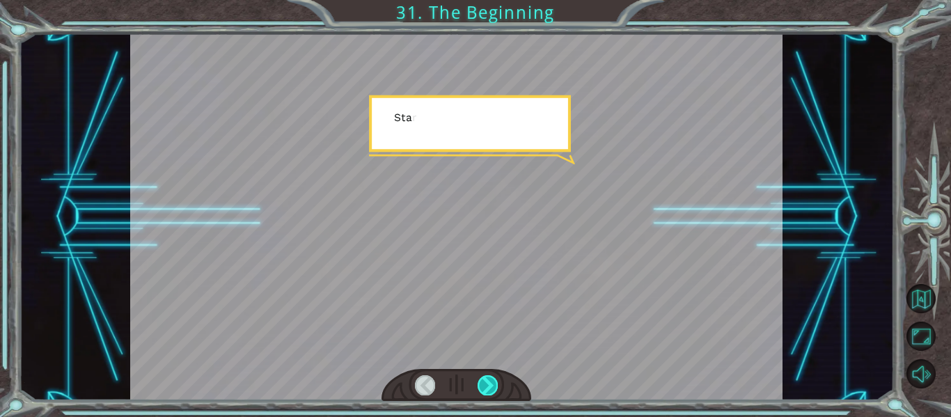
click at [485, 383] on div at bounding box center [487, 384] width 20 height 19
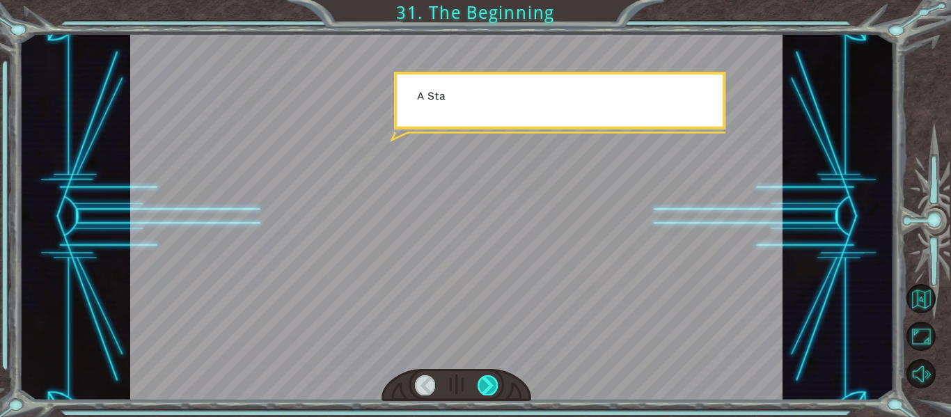
click at [485, 383] on div at bounding box center [487, 384] width 20 height 19
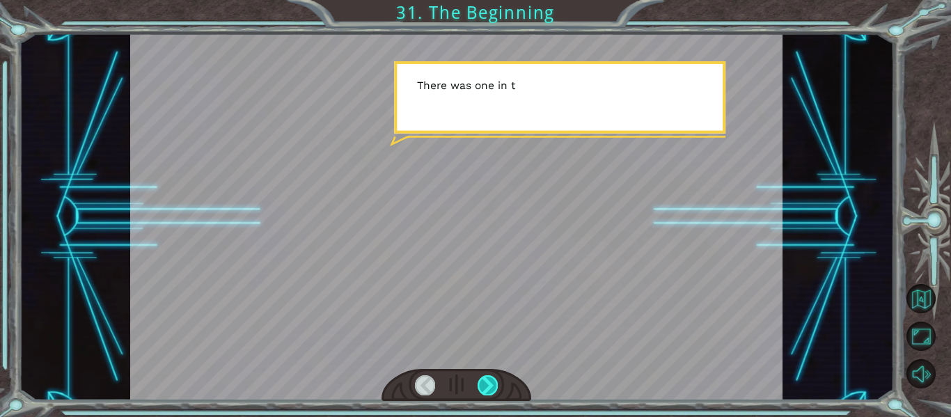
click at [485, 383] on div at bounding box center [487, 384] width 20 height 19
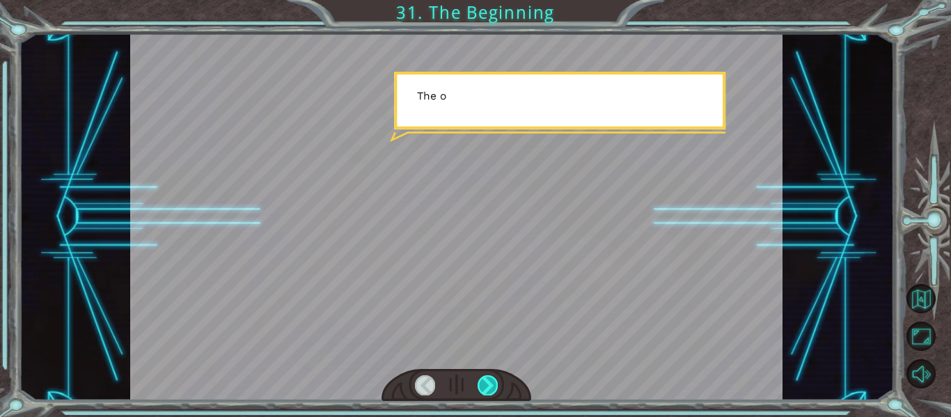
click at [485, 383] on div at bounding box center [487, 384] width 20 height 19
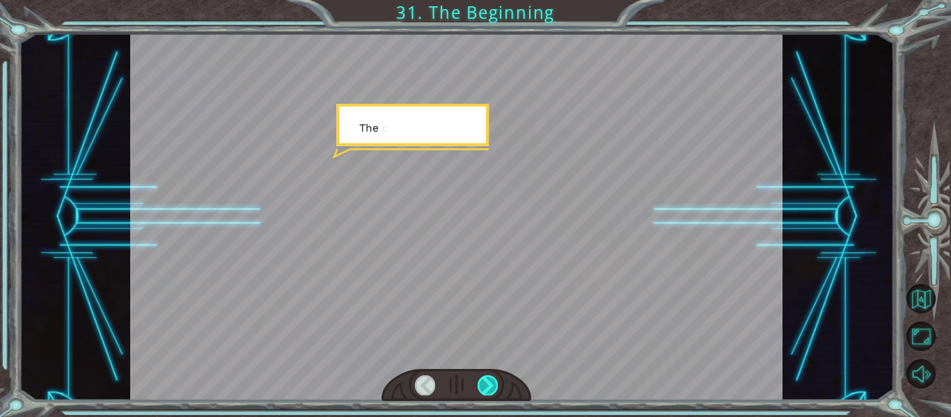
click at [484, 384] on div at bounding box center [487, 384] width 20 height 19
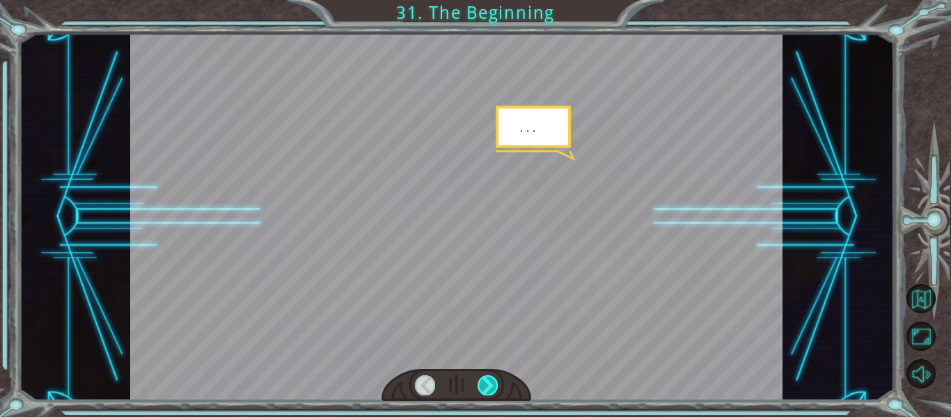
click at [484, 384] on div at bounding box center [487, 384] width 20 height 19
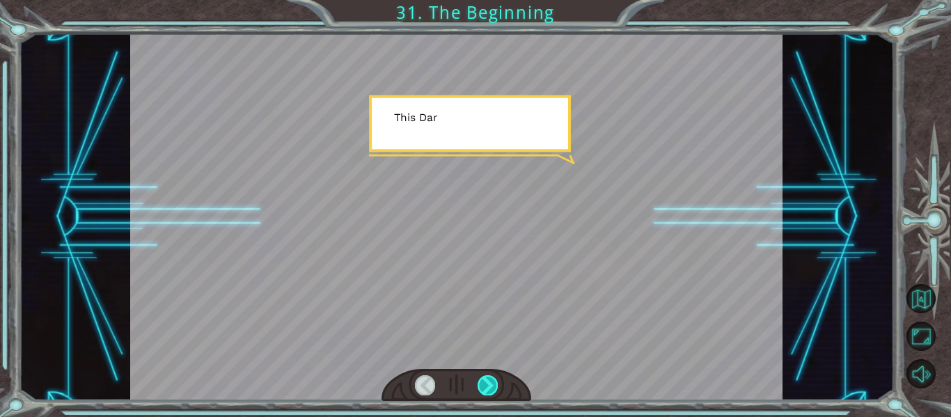
click at [484, 384] on div at bounding box center [487, 384] width 20 height 19
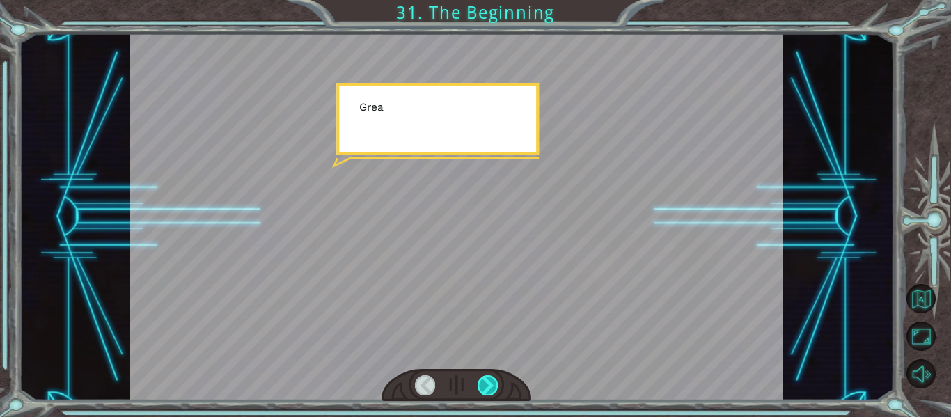
click at [484, 384] on div at bounding box center [487, 384] width 20 height 19
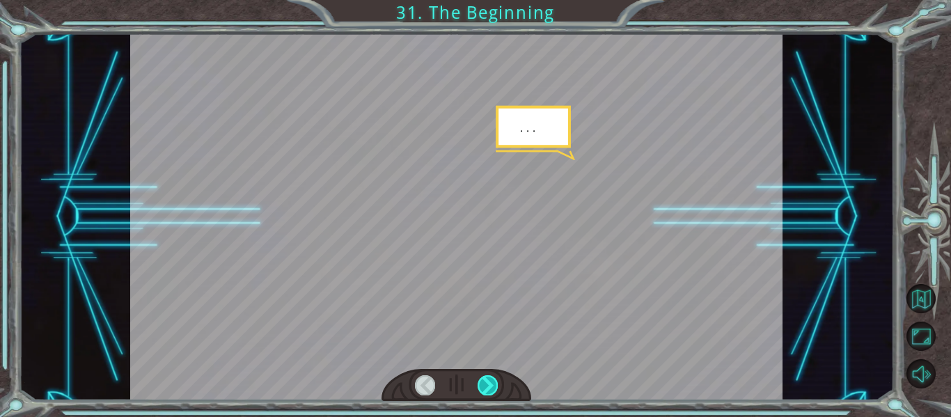
click at [482, 383] on div at bounding box center [487, 384] width 20 height 19
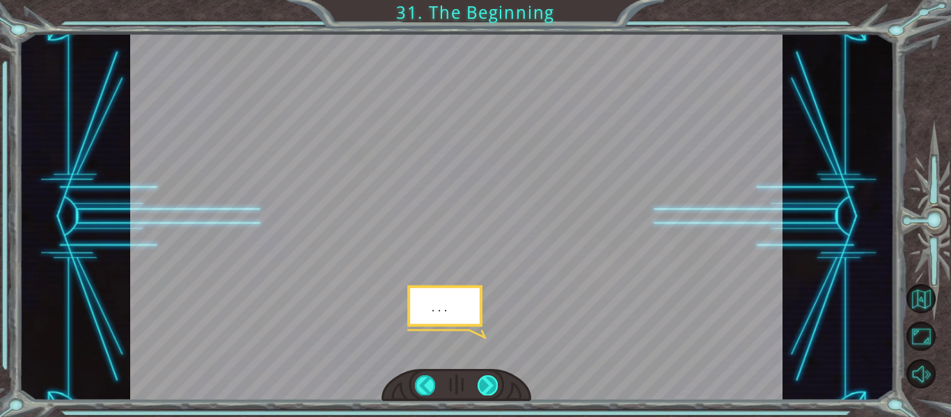
click at [482, 383] on div at bounding box center [487, 384] width 20 height 19
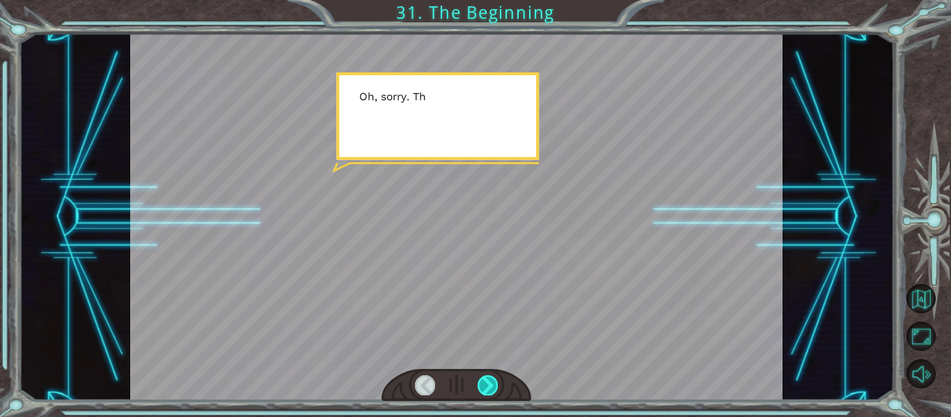
click at [482, 383] on div at bounding box center [487, 384] width 20 height 19
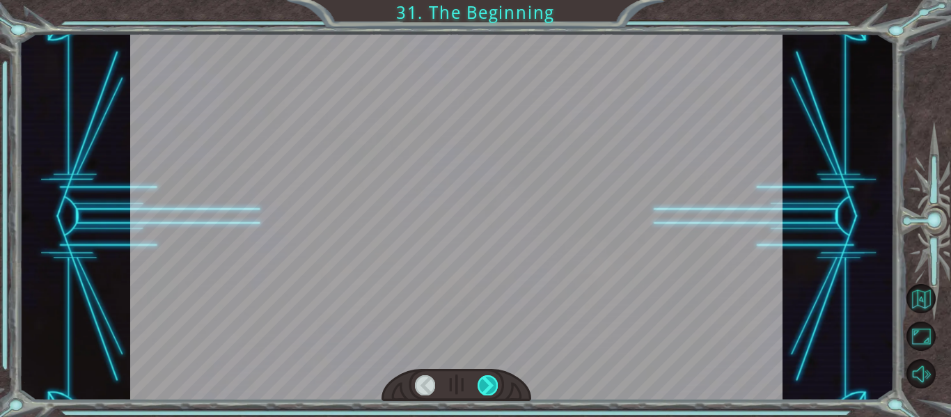
click at [482, 383] on div at bounding box center [487, 384] width 20 height 19
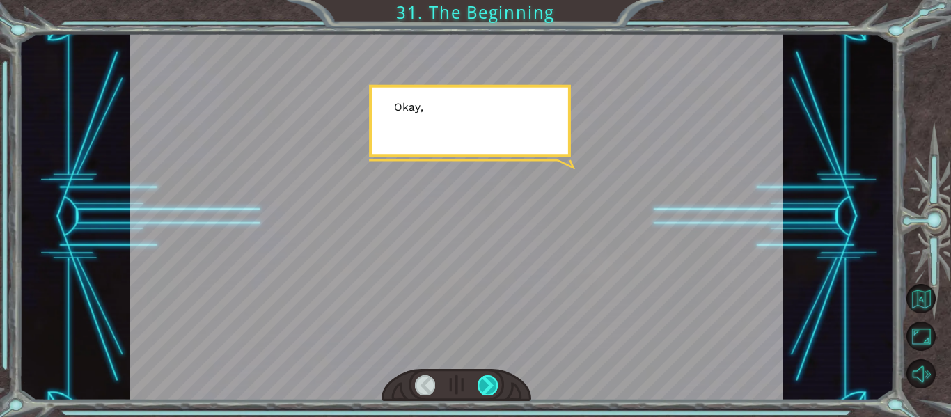
click at [482, 383] on div at bounding box center [487, 384] width 20 height 19
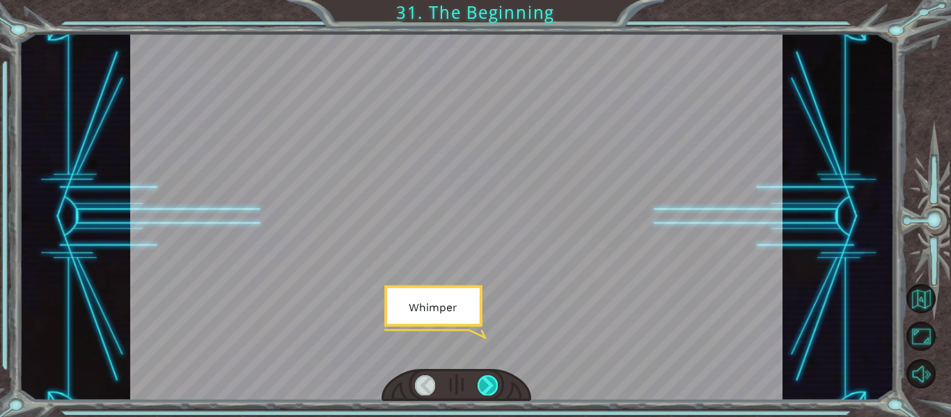
click at [482, 383] on div at bounding box center [487, 384] width 20 height 19
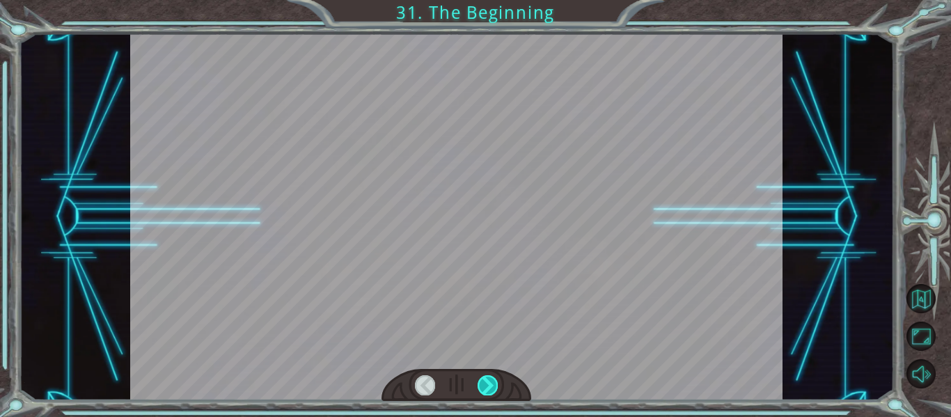
click at [482, 383] on div at bounding box center [487, 384] width 20 height 19
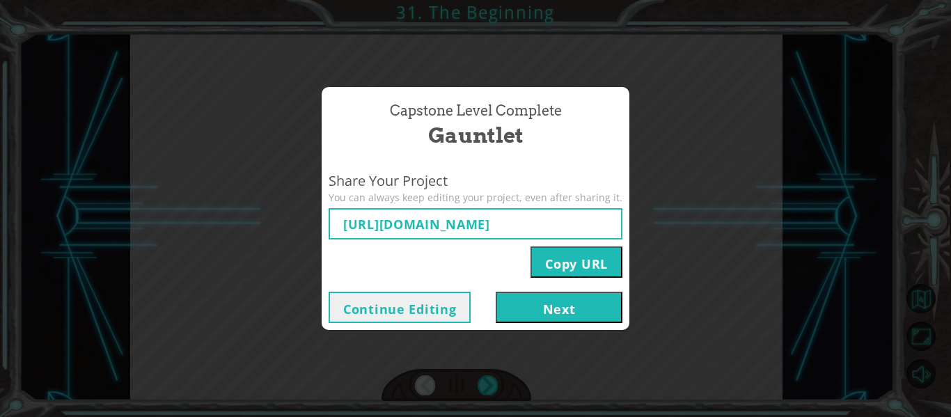
type input "[URL][DOMAIN_NAME]"
click at [560, 251] on button "Copy URL" at bounding box center [576, 261] width 92 height 31
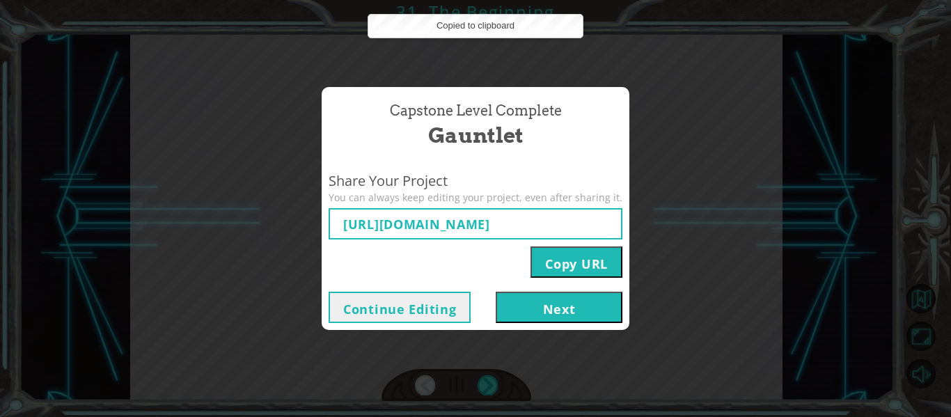
click at [557, 303] on button "Next" at bounding box center [559, 307] width 127 height 31
